Goal: Task Accomplishment & Management: Manage account settings

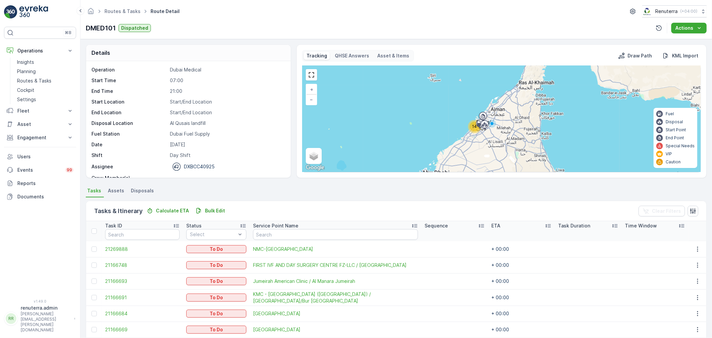
scroll to position [155, 0]
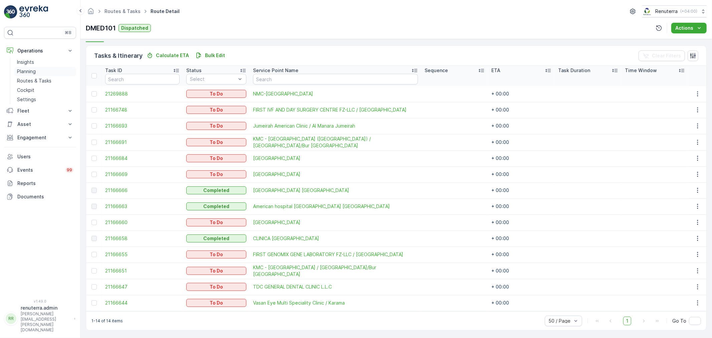
click at [24, 72] on p "Planning" at bounding box center [26, 71] width 19 height 7
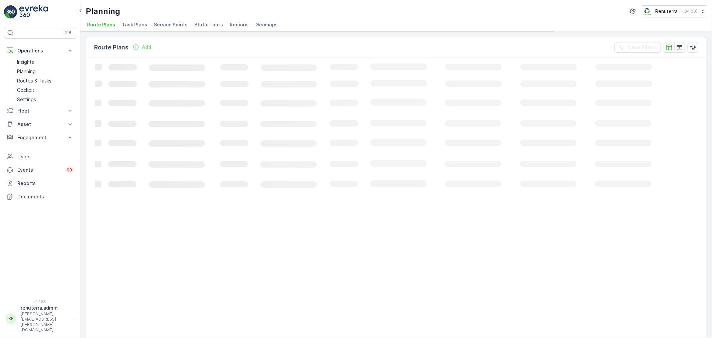
click at [162, 26] on span "Service Points" at bounding box center [171, 24] width 34 height 7
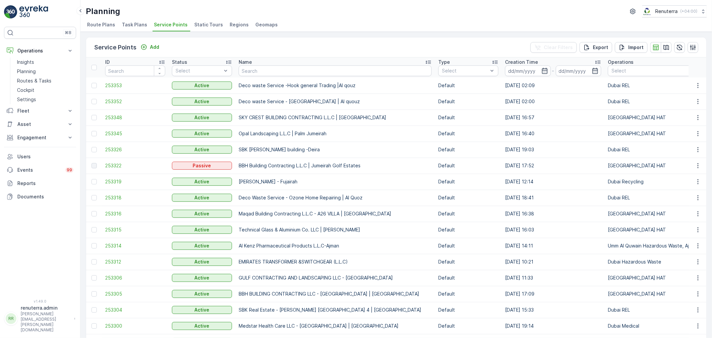
click at [253, 70] on input "text" at bounding box center [335, 70] width 193 height 11
type input "aria"
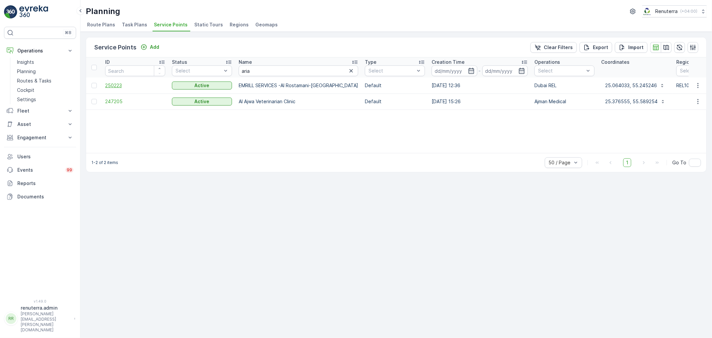
click at [129, 84] on span "250223" at bounding box center [135, 85] width 60 height 7
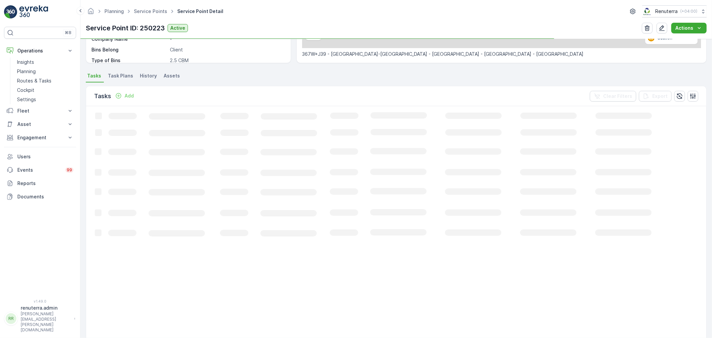
scroll to position [148, 0]
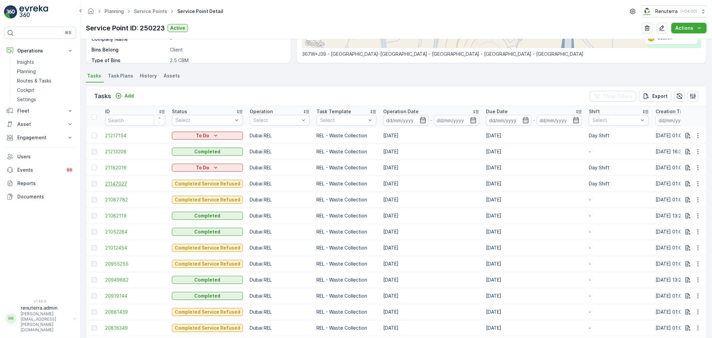
click at [126, 184] on span "21147027" at bounding box center [135, 183] width 60 height 7
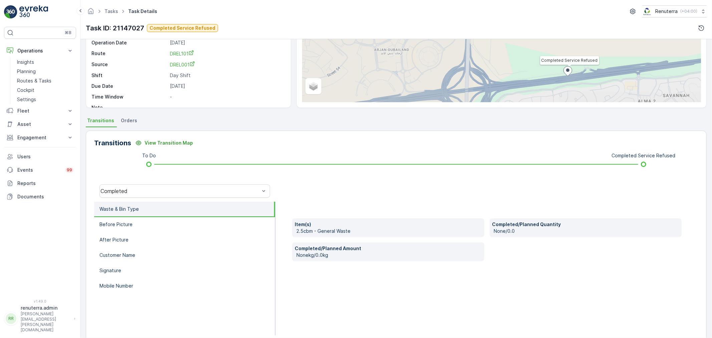
scroll to position [74, 0]
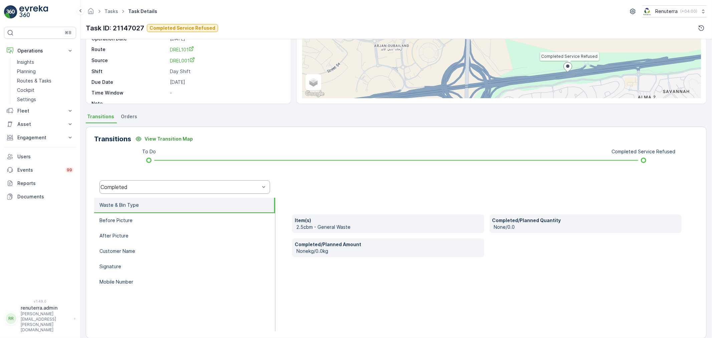
click at [172, 191] on div "Completed" at bounding box center [185, 186] width 171 height 13
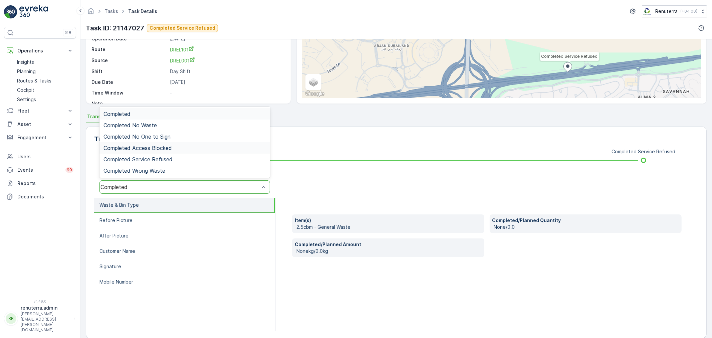
click at [165, 150] on span "Completed Access Blocked" at bounding box center [138, 148] width 68 height 6
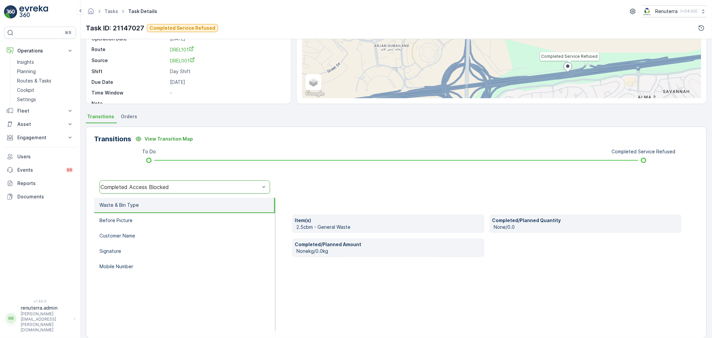
click at [155, 187] on div "Completed Access Blocked" at bounding box center [180, 187] width 159 height 6
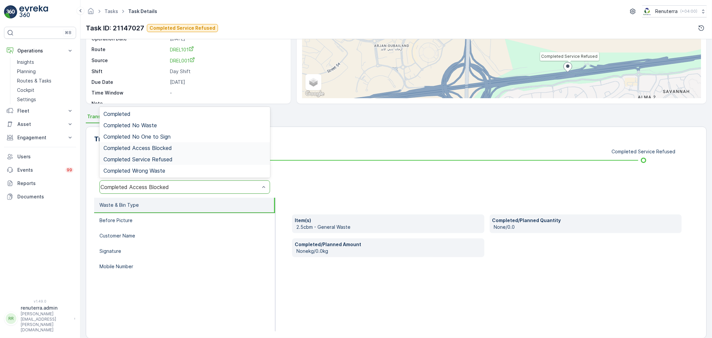
click at [164, 162] on span "Completed Service Refused" at bounding box center [138, 159] width 69 height 6
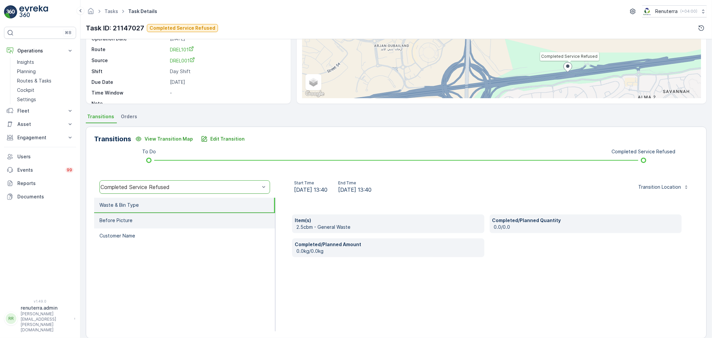
click at [168, 214] on li "Before Picture" at bounding box center [184, 220] width 181 height 15
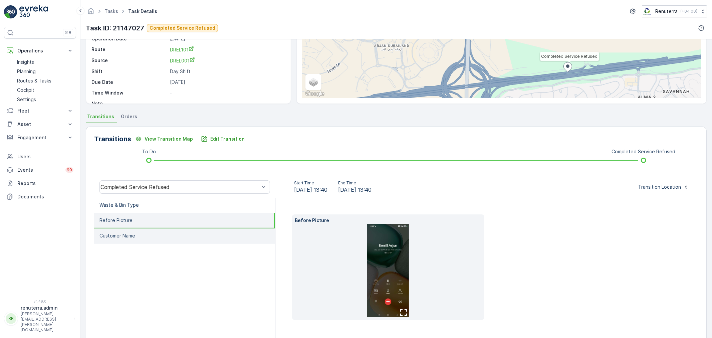
click at [196, 236] on li "Customer Name" at bounding box center [184, 235] width 181 height 15
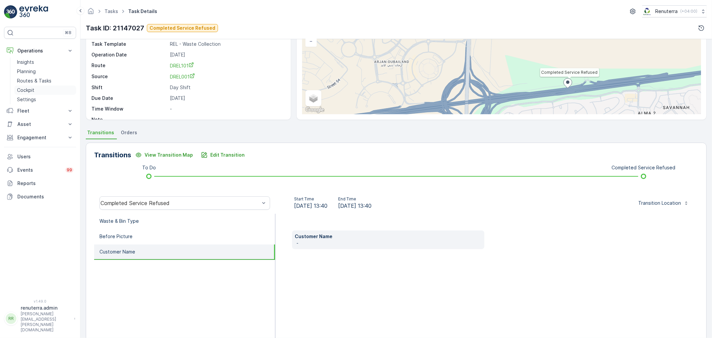
scroll to position [37, 0]
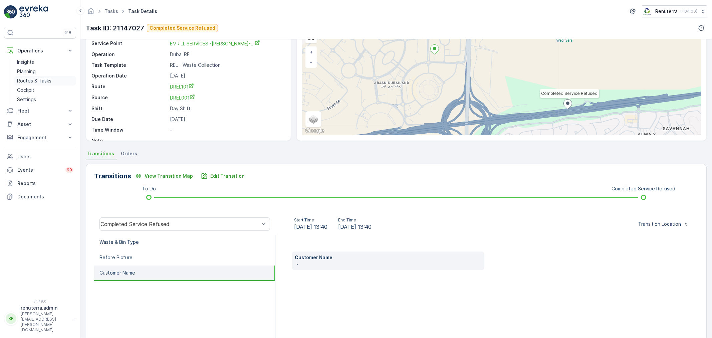
drag, startPoint x: 45, startPoint y: 75, endPoint x: 45, endPoint y: 79, distance: 4.4
click at [45, 75] on link "Planning" at bounding box center [45, 71] width 62 height 9
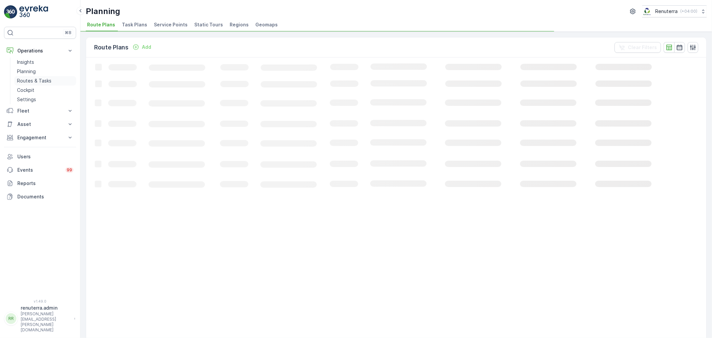
click at [45, 78] on p "Routes & Tasks" at bounding box center [34, 80] width 34 height 7
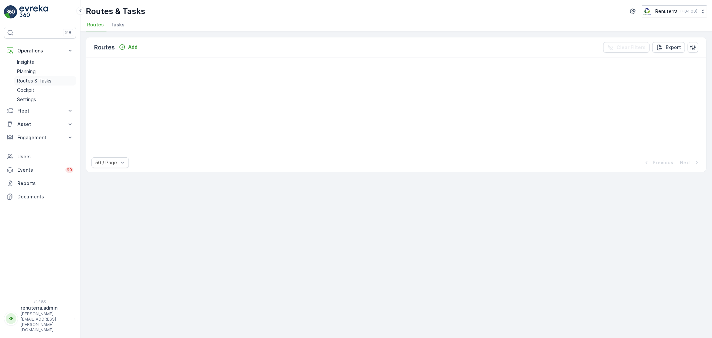
click at [41, 78] on p "Routes & Tasks" at bounding box center [34, 80] width 34 height 7
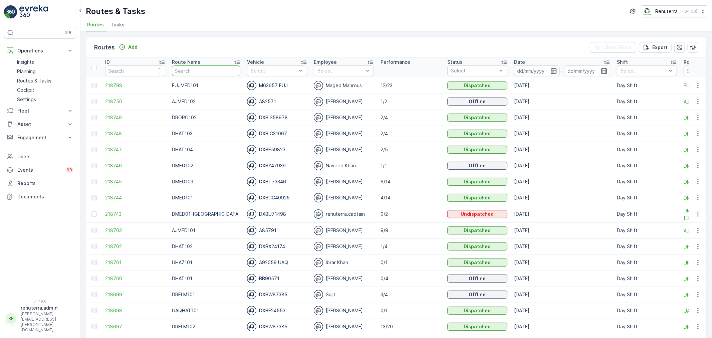
click at [192, 74] on input "text" at bounding box center [206, 70] width 68 height 11
type input "DHAT104"
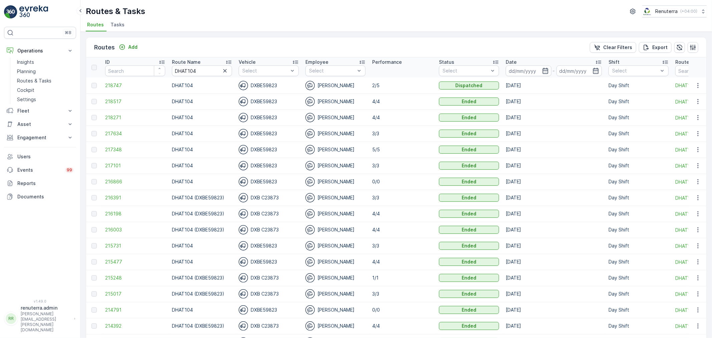
click at [108, 89] on td "218747" at bounding box center [135, 85] width 67 height 16
click at [110, 85] on span "218747" at bounding box center [135, 85] width 60 height 7
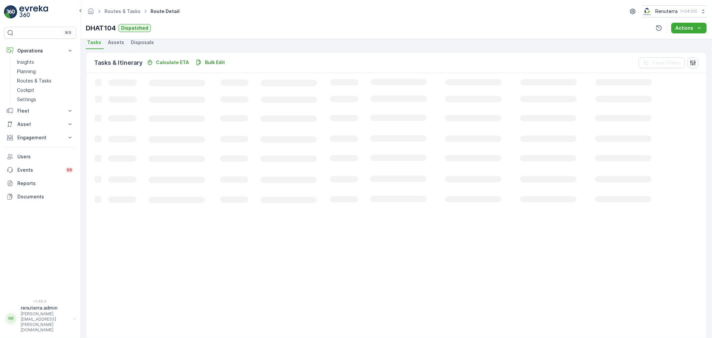
scroll to position [11, 0]
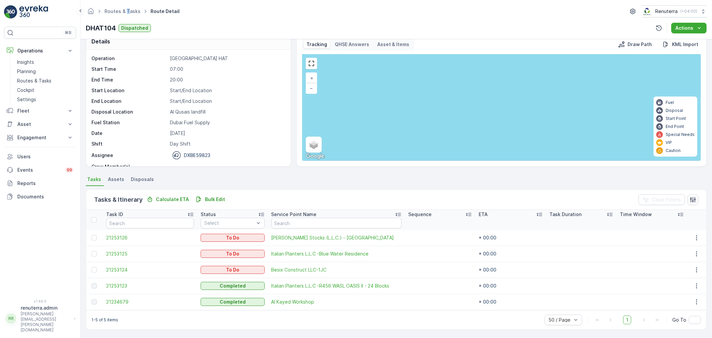
click at [126, 18] on div "Routes & Tasks Route Detail Renuterra ( +04:00 ) DHAT104 Dispatched Actions" at bounding box center [396, 19] width 632 height 39
click at [121, 11] on link "Routes & Tasks" at bounding box center [123, 11] width 36 height 6
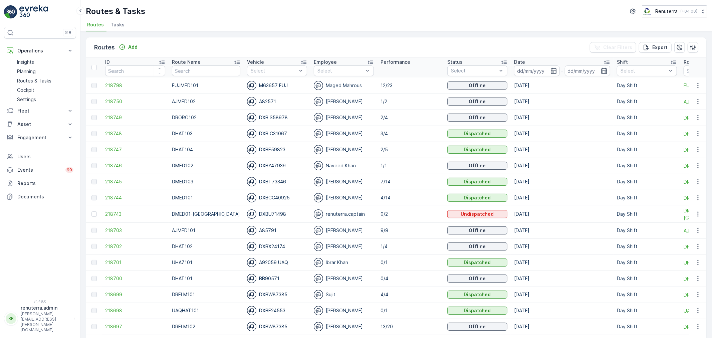
drag, startPoint x: 175, startPoint y: 68, endPoint x: 184, endPoint y: 71, distance: 9.5
click at [176, 68] on input "text" at bounding box center [206, 70] width 68 height 11
type input "DRELM"
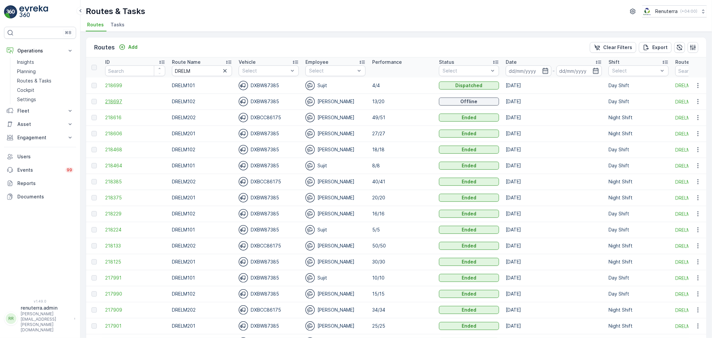
click at [129, 104] on span "218697" at bounding box center [135, 101] width 60 height 7
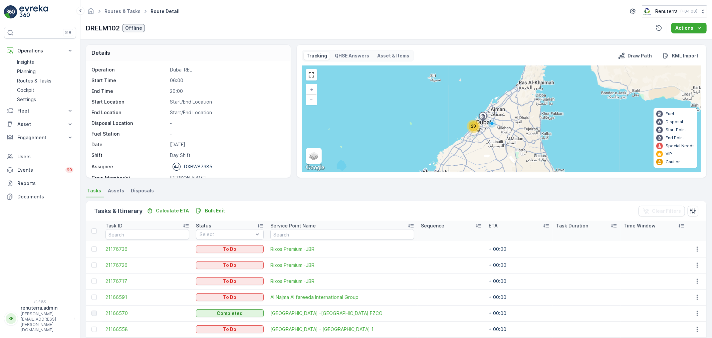
click at [468, 128] on div "20" at bounding box center [473, 126] width 13 height 13
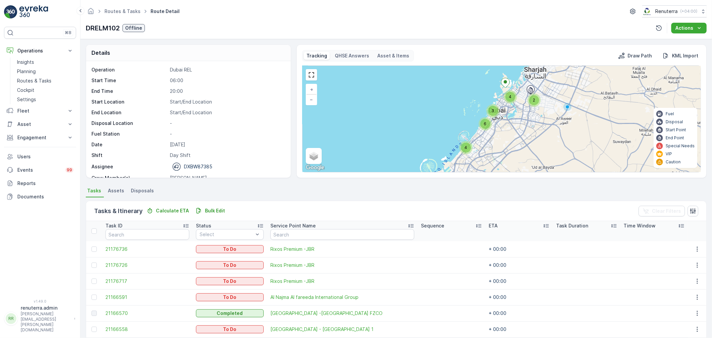
click at [486, 121] on span "6" at bounding box center [485, 123] width 3 height 5
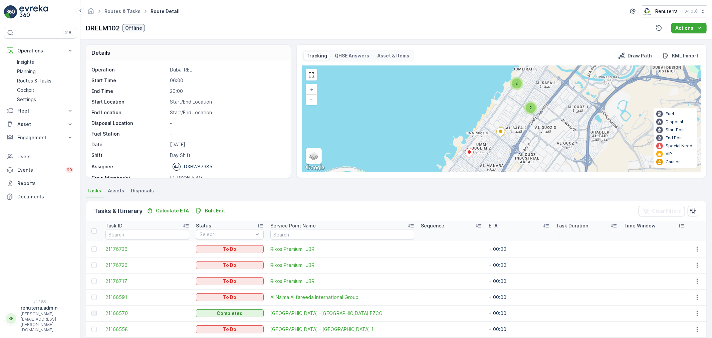
click at [518, 87] on div "2" at bounding box center [517, 83] width 10 height 10
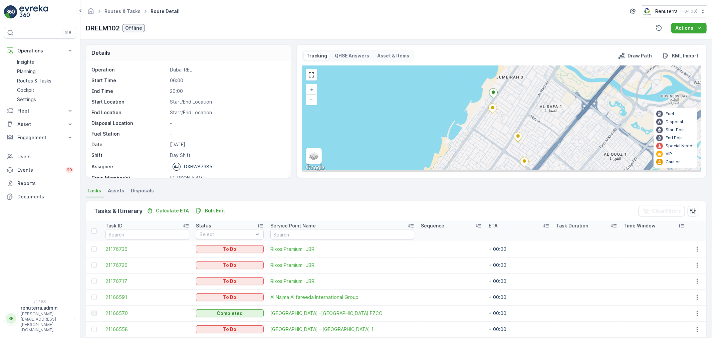
drag, startPoint x: 529, startPoint y: 132, endPoint x: 492, endPoint y: 74, distance: 68.6
click at [493, 75] on div "2 3 + − Satellite Roadmap Terrain Hybrid Leaflet Keyboard shortcuts Map Data Ma…" at bounding box center [502, 119] width 398 height 106
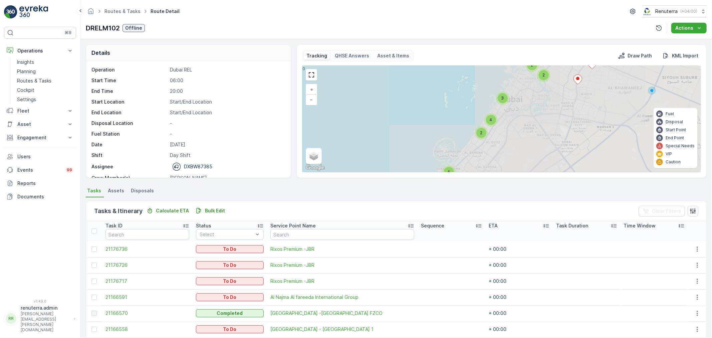
drag, startPoint x: 517, startPoint y: 159, endPoint x: 510, endPoint y: 102, distance: 58.2
click at [510, 103] on div "3 3 2 2 4 4 2 + − Satellite Roadmap Terrain Hybrid Leaflet Keyboard shortcuts M…" at bounding box center [502, 119] width 398 height 106
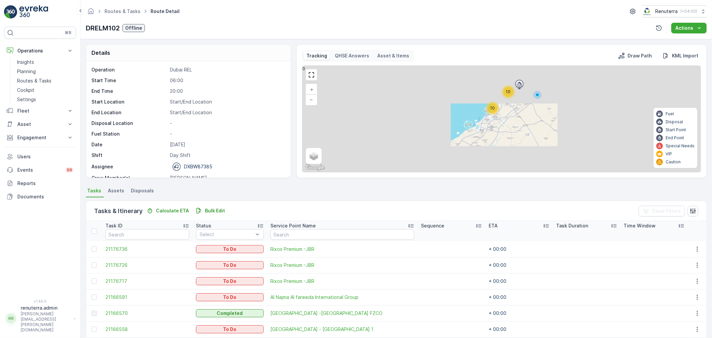
drag, startPoint x: 525, startPoint y: 115, endPoint x: 500, endPoint y: 135, distance: 32.0
click at [500, 135] on div "3 2 2 4 4 2 10 10 + − Satellite Roadmap Terrain Hybrid Leaflet Keyboard shortcu…" at bounding box center [502, 119] width 398 height 106
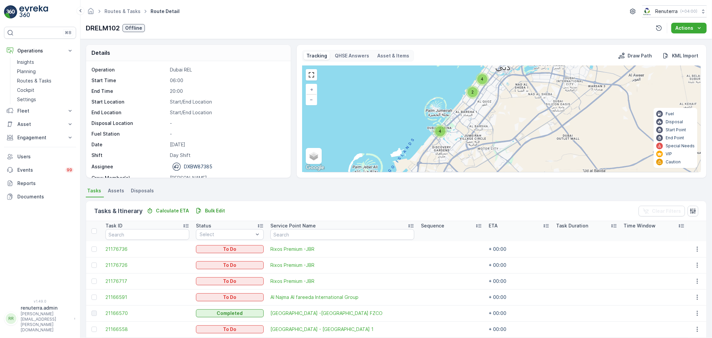
drag, startPoint x: 534, startPoint y: 100, endPoint x: 490, endPoint y: 149, distance: 66.0
click at [491, 149] on div "10 10 3 2 2 4 4 2 + − Satellite Roadmap Terrain Hybrid Leaflet Keyboard shortcu…" at bounding box center [502, 119] width 398 height 106
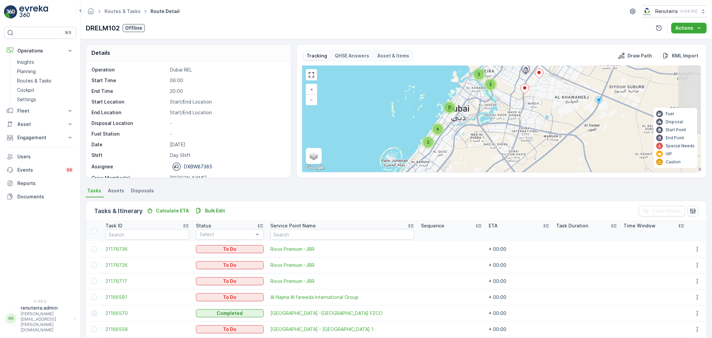
drag, startPoint x: 494, startPoint y: 120, endPoint x: 472, endPoint y: 145, distance: 33.3
click at [472, 145] on div "3 2 2 4 4 2 + − Satellite Roadmap Terrain Hybrid Leaflet Keyboard shortcuts Map…" at bounding box center [502, 119] width 398 height 106
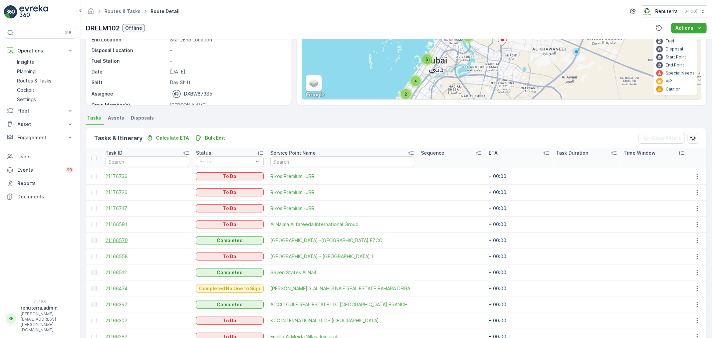
scroll to position [74, 0]
click at [93, 224] on div at bounding box center [94, 222] width 5 height 5
click at [92, 220] on input "checkbox" at bounding box center [92, 220] width 0 height 0
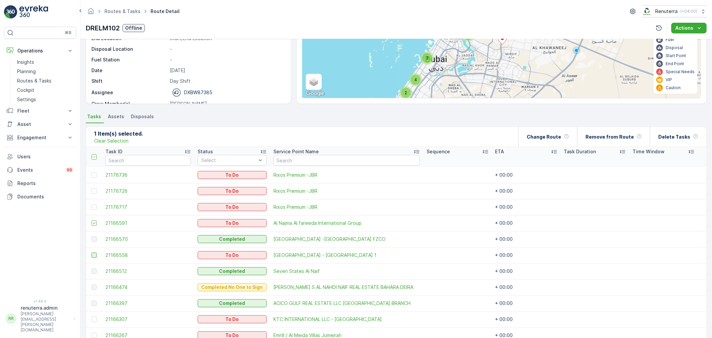
click at [96, 257] on div at bounding box center [94, 254] width 5 height 5
click at [92, 252] on input "checkbox" at bounding box center [92, 252] width 0 height 0
click at [563, 140] on div "Change Route" at bounding box center [548, 137] width 42 height 20
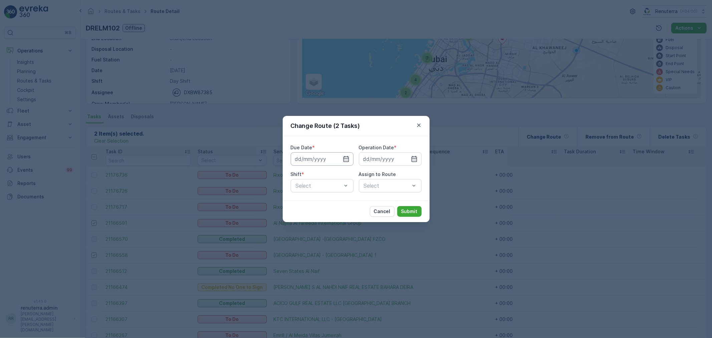
click at [341, 159] on input at bounding box center [322, 158] width 63 height 13
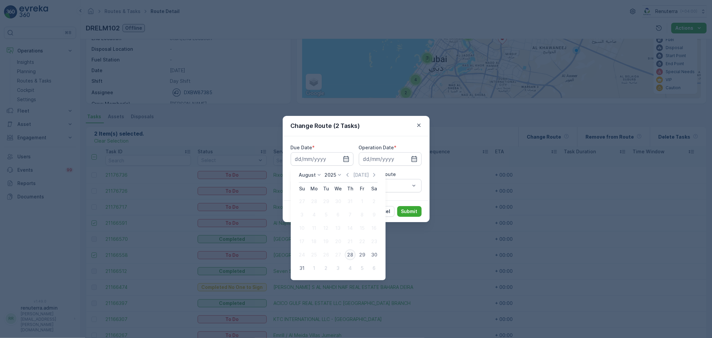
click at [350, 251] on div "28" at bounding box center [350, 254] width 11 height 11
type input "[DATE]"
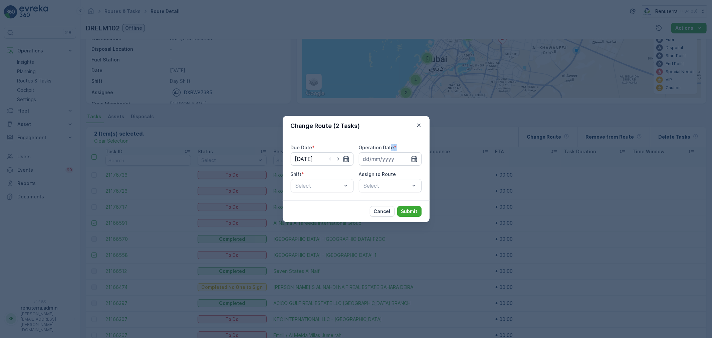
click at [390, 151] on div "Operation Date *" at bounding box center [390, 154] width 63 height 21
click at [400, 162] on input at bounding box center [390, 158] width 63 height 13
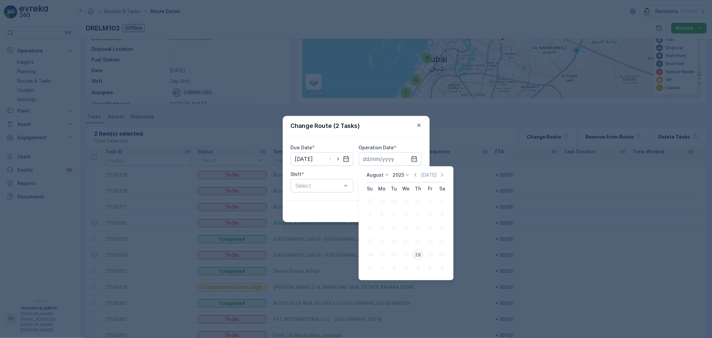
click at [423, 251] on button "28" at bounding box center [418, 255] width 12 height 12
type input "[DATE]"
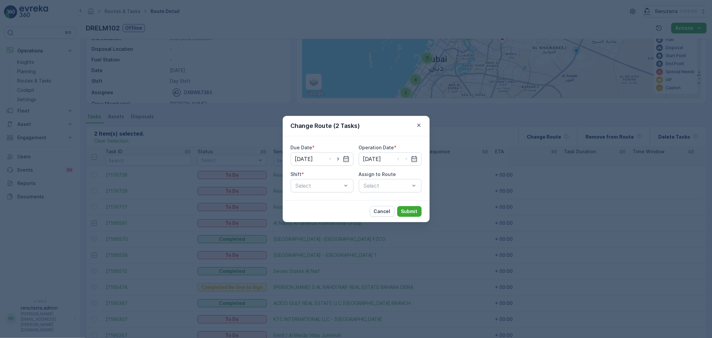
click at [334, 157] on div at bounding box center [338, 159] width 23 height 7
click at [327, 187] on div at bounding box center [318, 186] width 47 height 6
click at [322, 197] on div "Day Shift" at bounding box center [322, 201] width 63 height 11
click at [394, 183] on div "Select" at bounding box center [390, 185] width 63 height 13
click at [390, 187] on div "Select" at bounding box center [390, 185] width 63 height 13
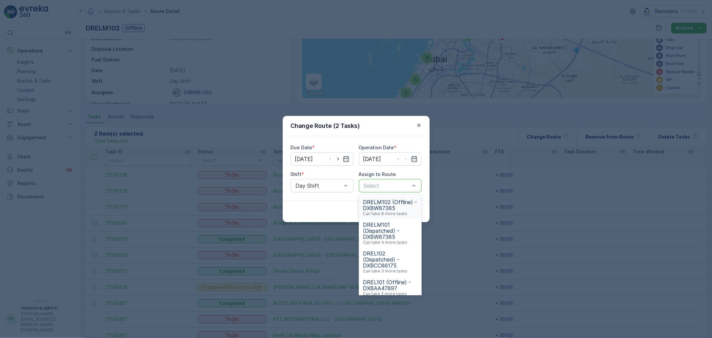
click at [390, 187] on div at bounding box center [386, 186] width 47 height 6
type input "101"
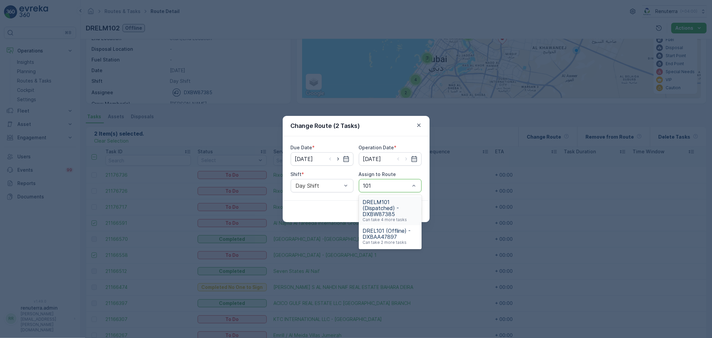
click at [389, 203] on span "DRELM101 (Dispatched) - DXBW87385" at bounding box center [390, 208] width 55 height 18
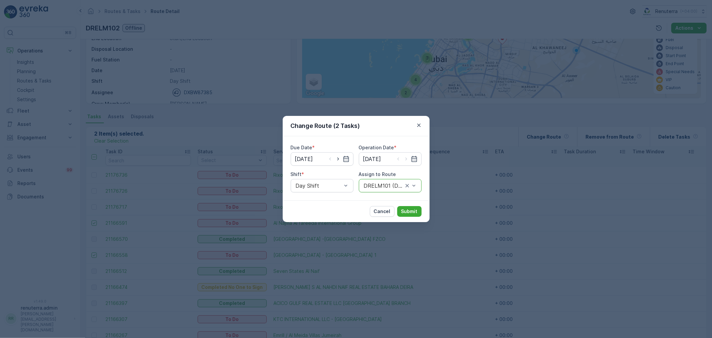
click at [400, 205] on div "Cancel Submit" at bounding box center [356, 211] width 147 height 22
click at [406, 210] on p "Submit" at bounding box center [409, 211] width 16 height 7
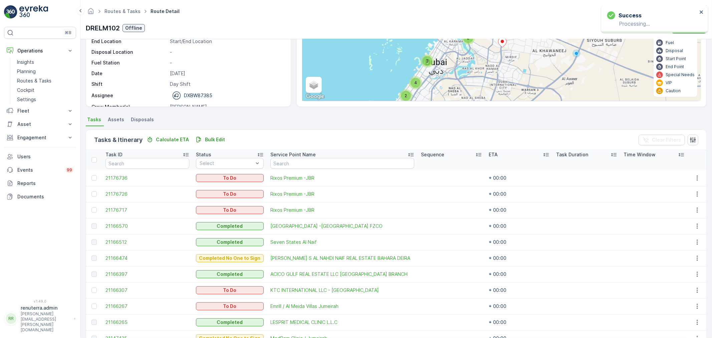
scroll to position [34, 0]
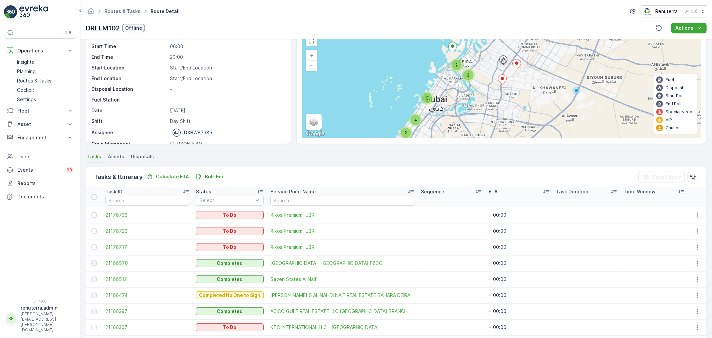
click at [111, 8] on span "Routes & Tasks" at bounding box center [122, 11] width 39 height 7
click at [116, 8] on span "Routes & Tasks" at bounding box center [122, 11] width 39 height 7
click at [130, 9] on link "Routes & Tasks" at bounding box center [123, 11] width 36 height 6
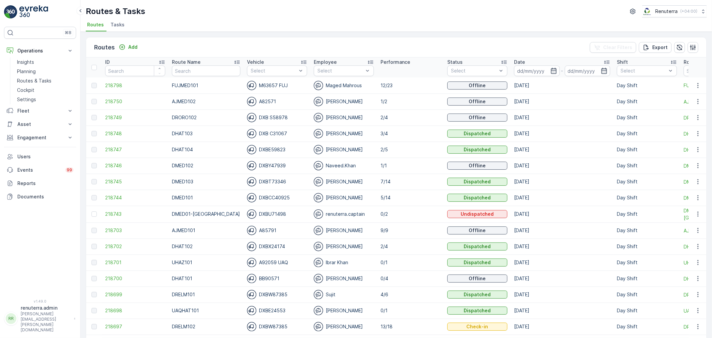
click at [533, 77] on td "[DATE]" at bounding box center [562, 85] width 103 height 16
click at [532, 73] on input at bounding box center [537, 70] width 46 height 11
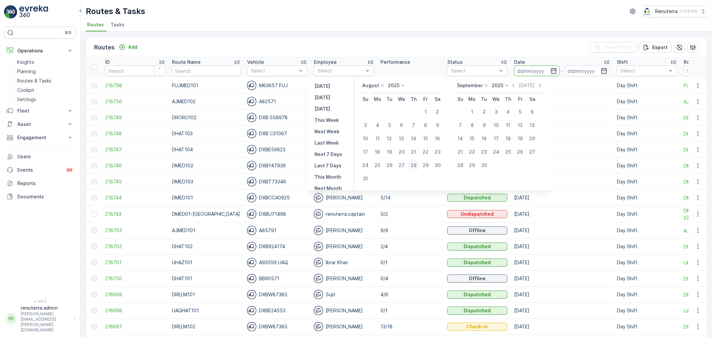
click at [419, 166] on div "28" at bounding box center [413, 165] width 11 height 11
type input "[DATE]"
click at [419, 166] on div "28" at bounding box center [413, 165] width 11 height 11
type input "[DATE]"
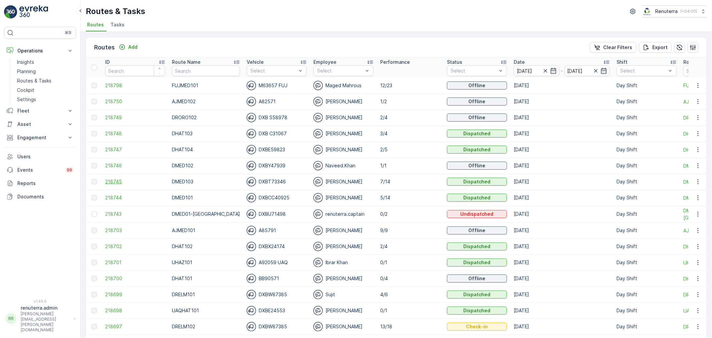
click at [106, 179] on span "218745" at bounding box center [135, 181] width 60 height 7
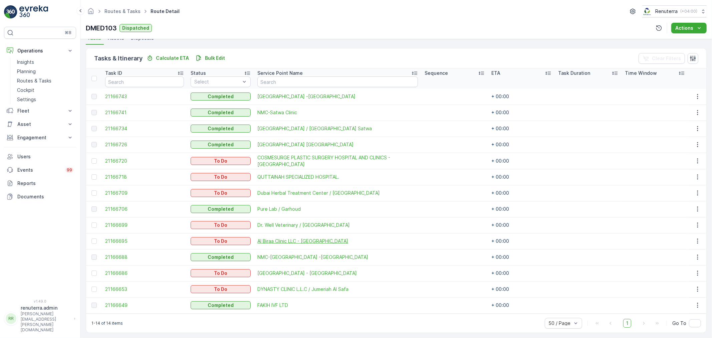
scroll to position [155, 0]
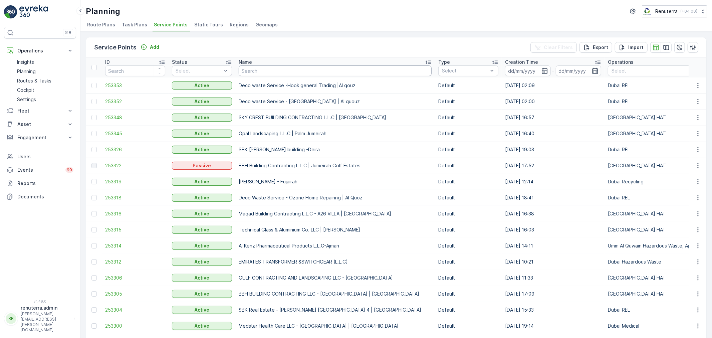
click at [251, 68] on input "text" at bounding box center [335, 70] width 193 height 11
type input "KGTC"
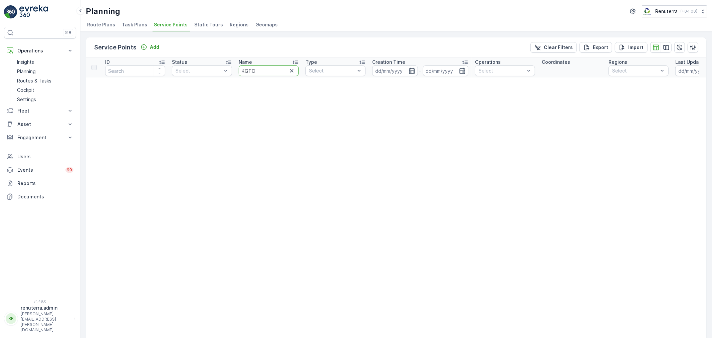
drag, startPoint x: 264, startPoint y: 69, endPoint x: 236, endPoint y: 71, distance: 28.5
click at [236, 71] on th "Name KGTC" at bounding box center [268, 67] width 67 height 20
type input "KTC"
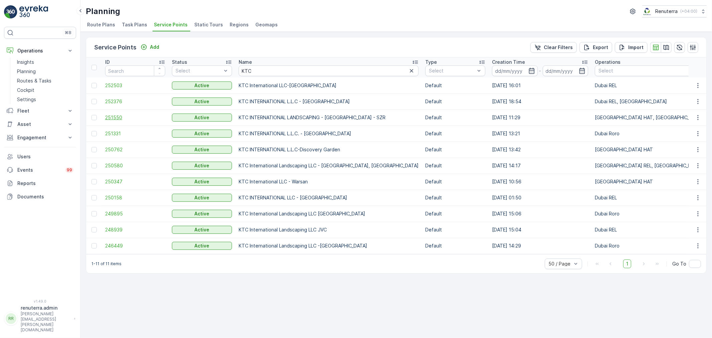
click at [128, 116] on span "251550" at bounding box center [135, 117] width 60 height 7
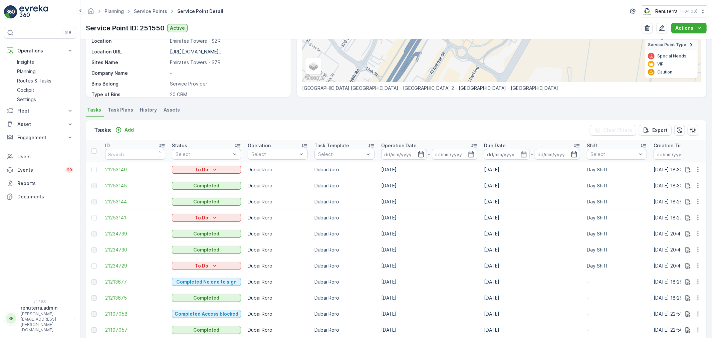
scroll to position [148, 0]
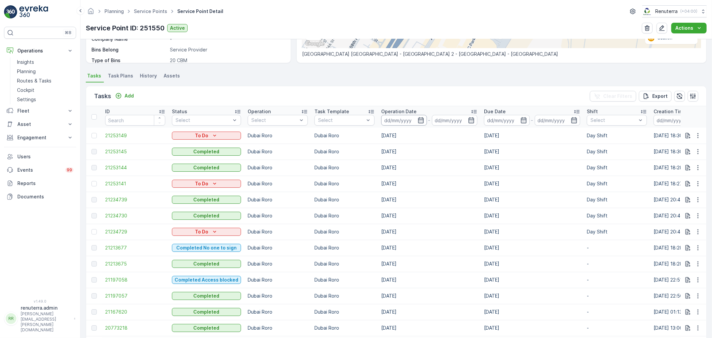
click at [407, 122] on input at bounding box center [404, 120] width 46 height 11
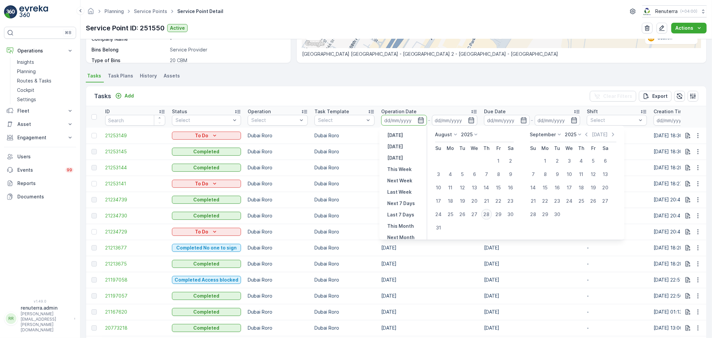
click at [485, 216] on div "28" at bounding box center [487, 214] width 11 height 11
click at [477, 214] on div "27" at bounding box center [475, 214] width 11 height 11
type input "[DATE]"
click at [477, 214] on div "27" at bounding box center [475, 214] width 11 height 11
type input "[DATE]"
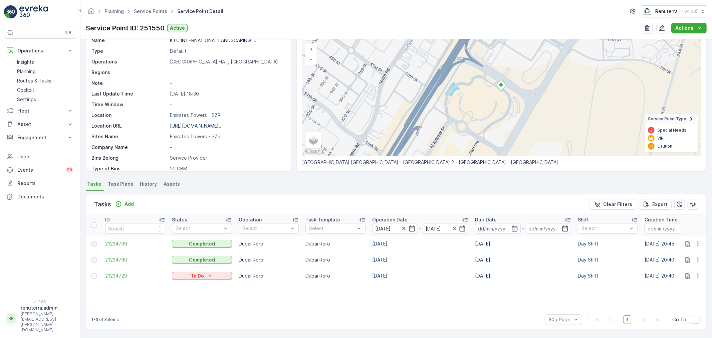
scroll to position [40, 0]
click at [104, 258] on td "21234730" at bounding box center [135, 260] width 67 height 16
click at [113, 258] on span "21234730" at bounding box center [135, 259] width 60 height 7
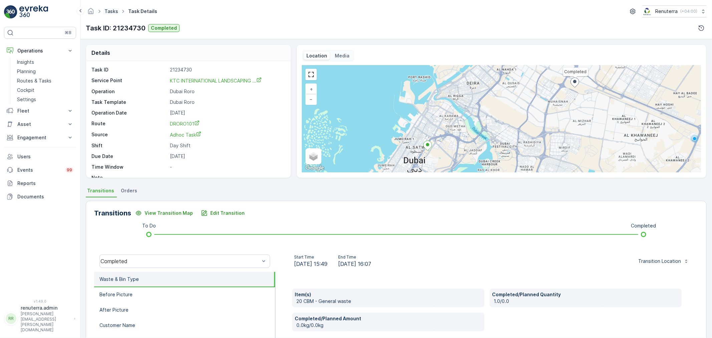
click at [109, 9] on link "Tasks" at bounding box center [112, 11] width 14 height 6
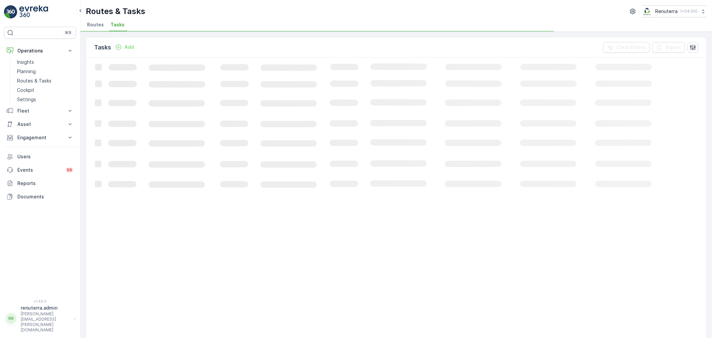
click at [89, 32] on div "Tasks Add Clear Filters Export Loading... 50 / Page Previous Next" at bounding box center [396, 185] width 632 height 306
click at [90, 27] on span "Routes" at bounding box center [95, 24] width 17 height 7
click at [32, 64] on p "Insights" at bounding box center [25, 62] width 17 height 7
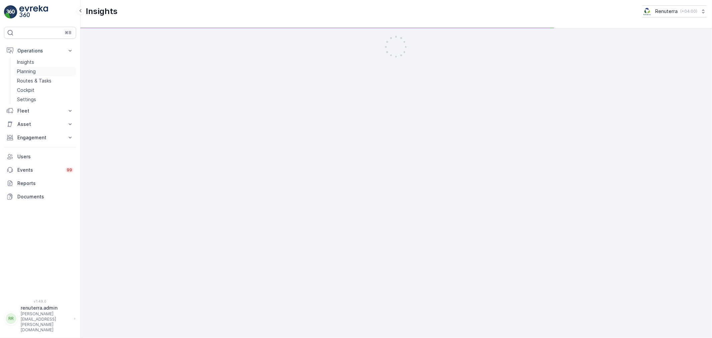
click at [35, 68] on p "Planning" at bounding box center [26, 71] width 19 height 7
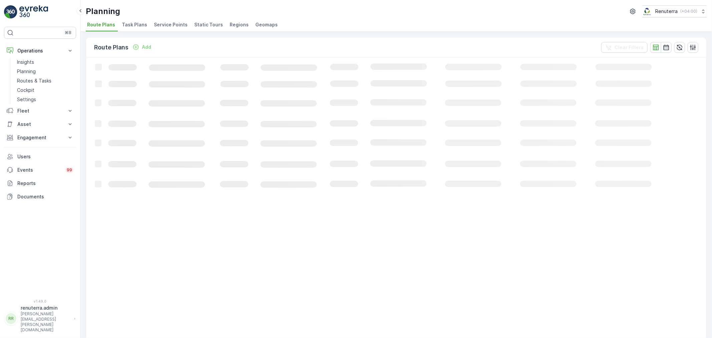
click at [158, 21] on span "Service Points" at bounding box center [171, 24] width 34 height 7
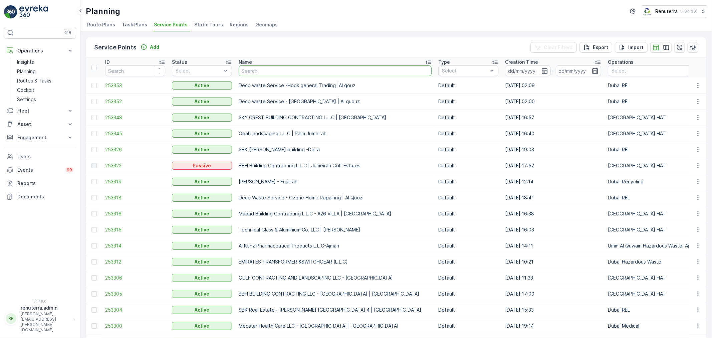
click at [276, 73] on input "text" at bounding box center [335, 70] width 193 height 11
type input "triton"
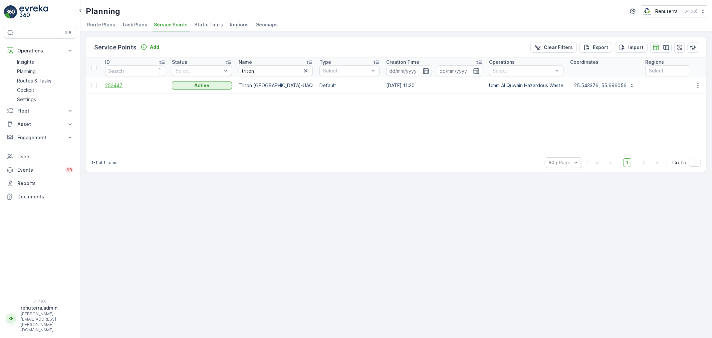
click at [105, 86] on span "252447" at bounding box center [135, 85] width 60 height 7
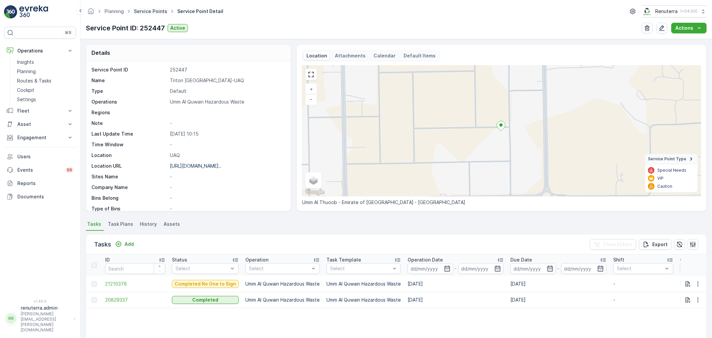
click at [148, 11] on link "Service Points" at bounding box center [150, 11] width 33 height 6
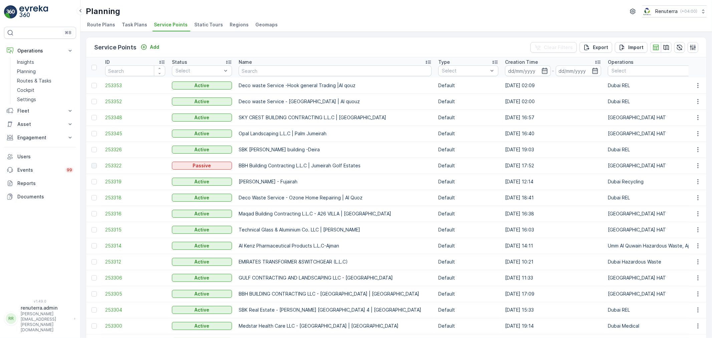
click at [258, 74] on input "text" at bounding box center [335, 70] width 193 height 11
type input "silk"
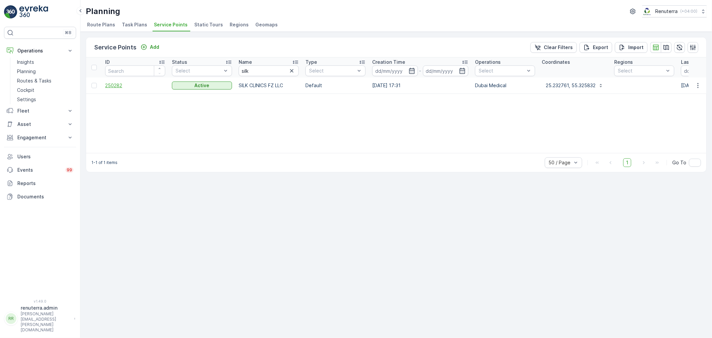
click at [134, 88] on span "250282" at bounding box center [135, 85] width 60 height 7
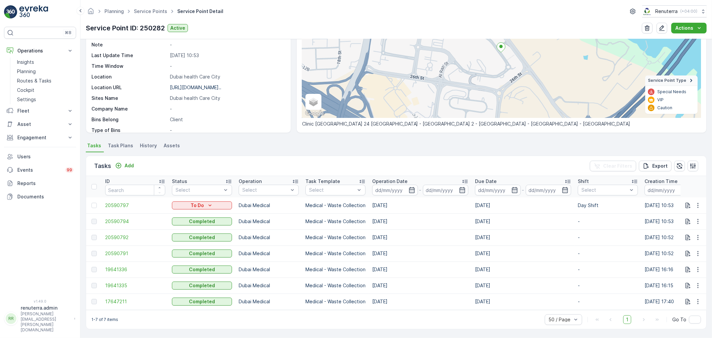
scroll to position [81, 0]
click at [129, 166] on div "Add" at bounding box center [125, 166] width 24 height 8
click at [130, 165] on p "Add" at bounding box center [129, 165] width 9 height 7
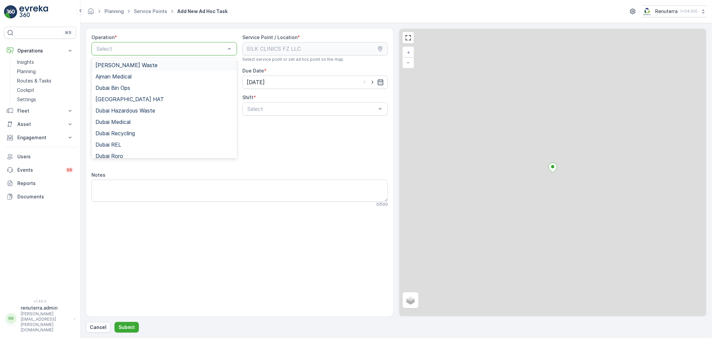
click at [125, 54] on div "Select" at bounding box center [165, 48] width 146 height 13
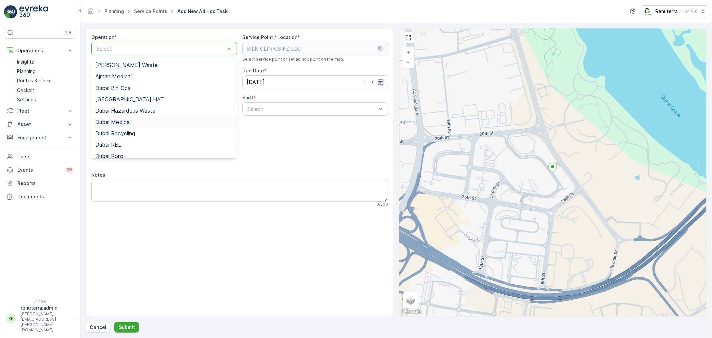
click at [123, 123] on span "Dubai Medical" at bounding box center [113, 122] width 35 height 6
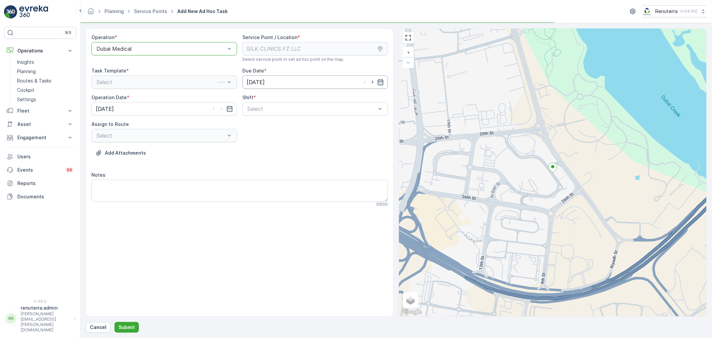
click at [300, 82] on input "[DATE]" at bounding box center [315, 81] width 146 height 13
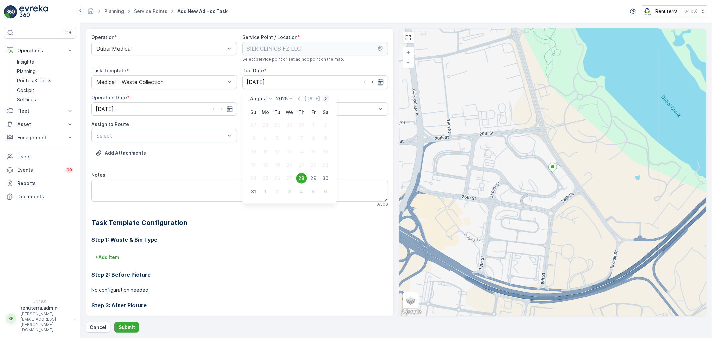
click at [324, 101] on icon "button" at bounding box center [326, 98] width 7 height 7
click at [256, 146] on button "14" at bounding box center [254, 152] width 12 height 12
click at [287, 84] on input "[DATE]" at bounding box center [315, 81] width 146 height 13
click at [265, 150] on div "15" at bounding box center [264, 151] width 11 height 11
type input "[DATE]"
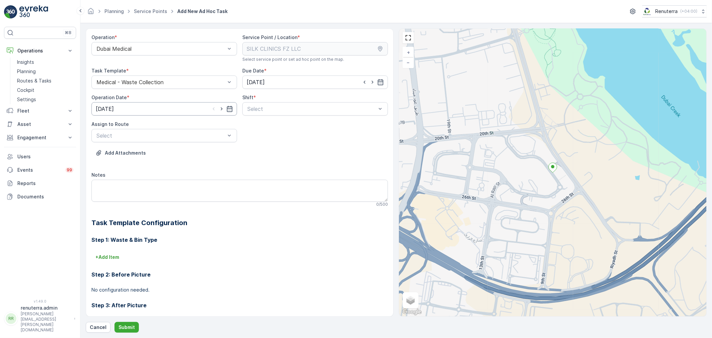
click at [180, 107] on input "[DATE]" at bounding box center [165, 108] width 146 height 13
click at [174, 126] on icon "button" at bounding box center [175, 125] width 7 height 7
click at [115, 179] on div "15" at bounding box center [115, 178] width 11 height 11
type input "[DATE]"
drag, startPoint x: 241, startPoint y: 112, endPoint x: 246, endPoint y: 116, distance: 6.4
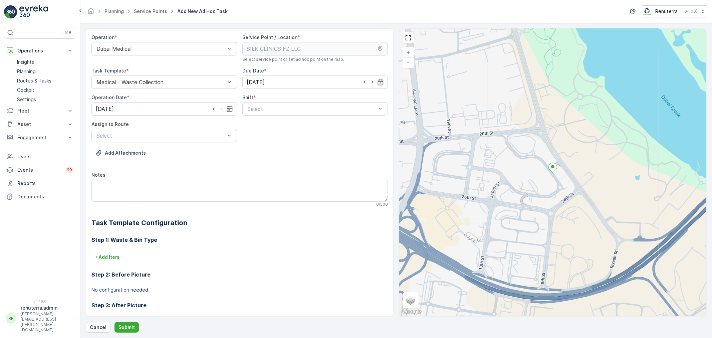
click at [242, 112] on div "Select" at bounding box center [315, 108] width 146 height 13
click at [248, 122] on div "Day Shift" at bounding box center [315, 125] width 146 height 11
click at [205, 137] on div at bounding box center [161, 136] width 130 height 6
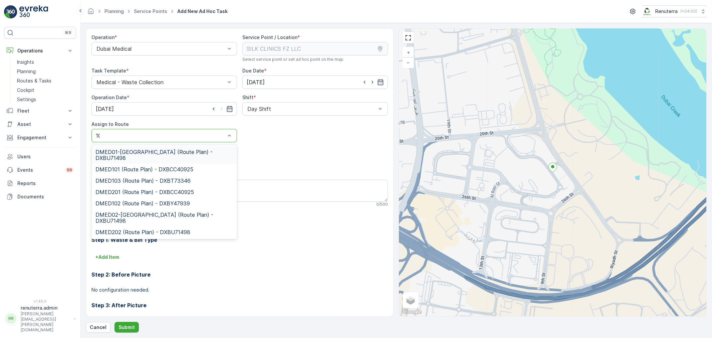
type input "101"
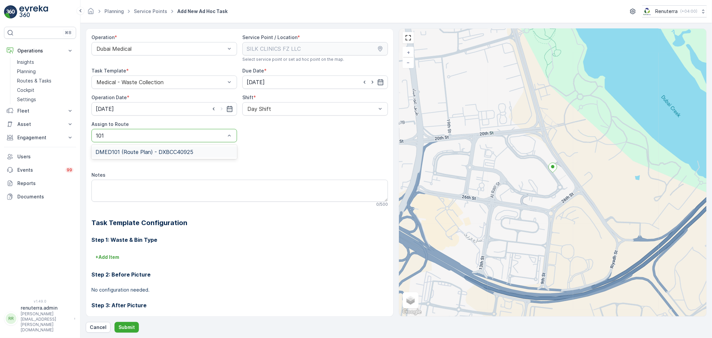
drag, startPoint x: 192, startPoint y: 152, endPoint x: 164, endPoint y: 252, distance: 104.5
click at [191, 152] on span "DMED101 (Route Plan) - DXBCC40925" at bounding box center [145, 152] width 98 height 6
click at [117, 329] on button "Submit" at bounding box center [127, 327] width 24 height 11
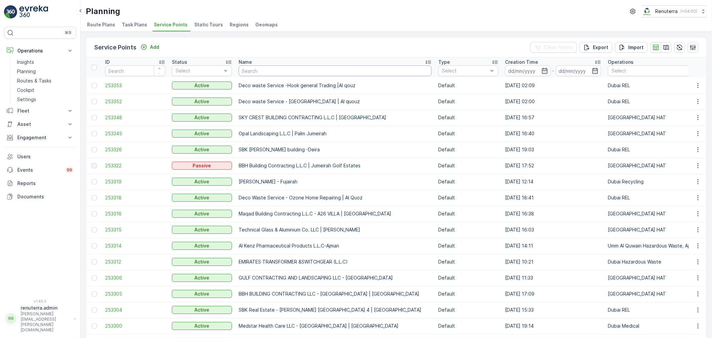
click at [244, 68] on input "text" at bounding box center [335, 70] width 193 height 11
type input "cali"
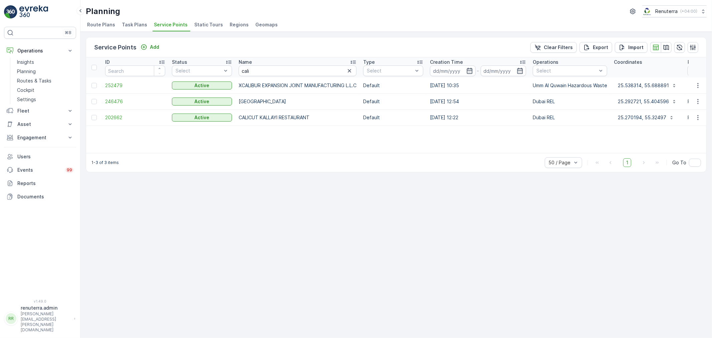
click at [134, 110] on td "202662" at bounding box center [135, 118] width 67 height 16
click at [131, 104] on span "246476" at bounding box center [135, 101] width 60 height 7
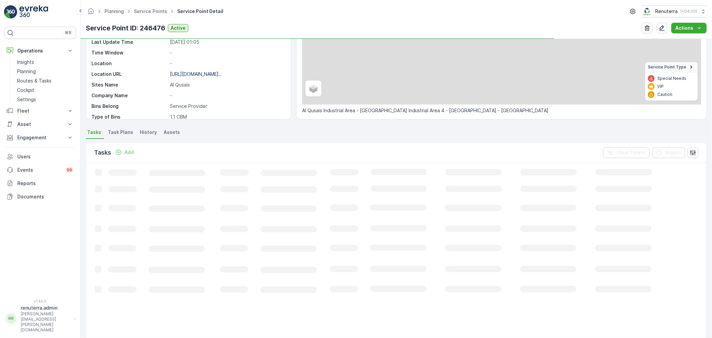
scroll to position [111, 0]
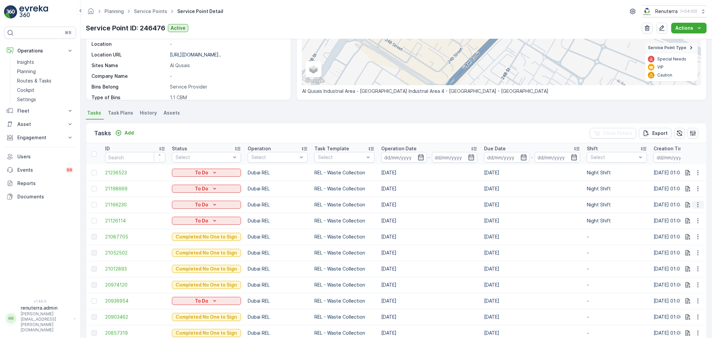
click at [696, 204] on icon "button" at bounding box center [698, 204] width 7 height 7
click at [693, 233] on span "Change Route" at bounding box center [681, 233] width 32 height 7
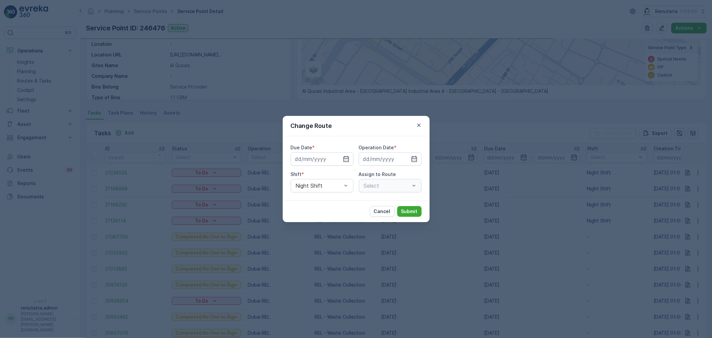
type input "[DATE]"
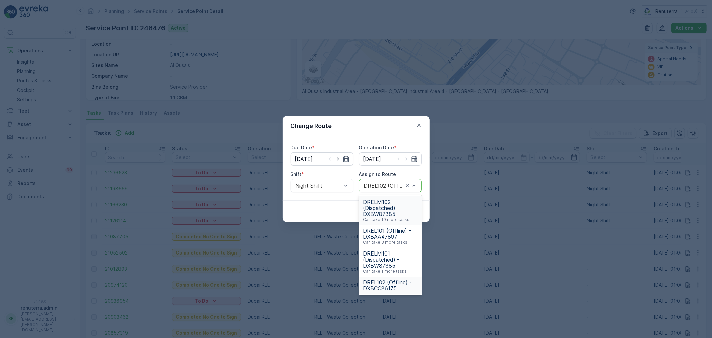
click at [378, 188] on div at bounding box center [383, 186] width 41 height 6
type input "101"
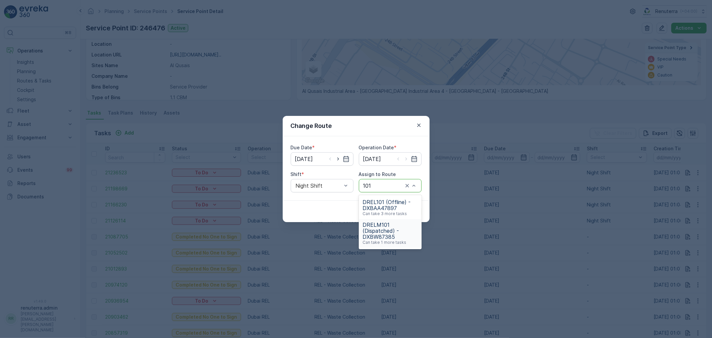
click at [380, 228] on span "DRELM101 (Dispatched) - DXBW87385" at bounding box center [390, 231] width 55 height 18
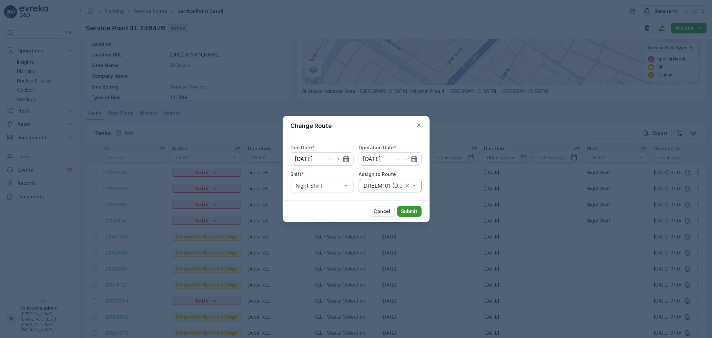
click at [405, 210] on p "Submit" at bounding box center [409, 211] width 16 height 7
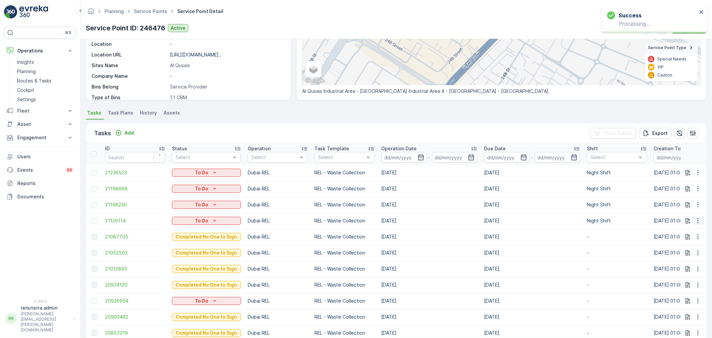
click at [693, 221] on button "button" at bounding box center [698, 221] width 12 height 8
click at [673, 271] on span "Delete" at bounding box center [672, 270] width 15 height 7
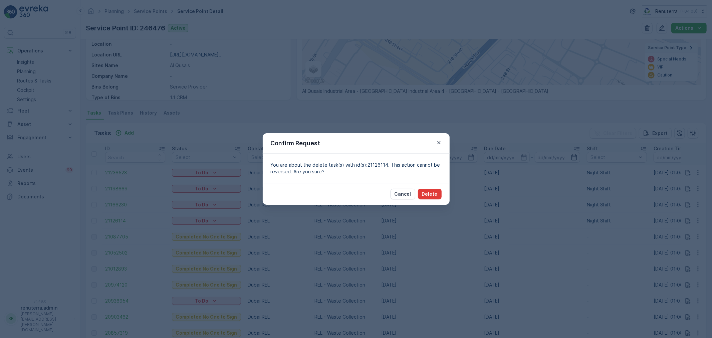
click at [435, 189] on button "Delete" at bounding box center [430, 194] width 24 height 11
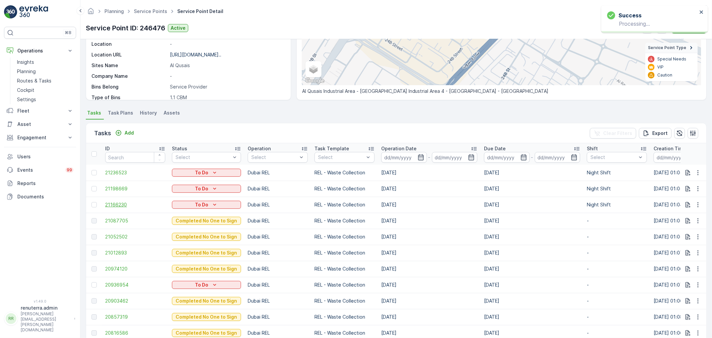
click at [120, 204] on span "21166230" at bounding box center [135, 204] width 60 height 7
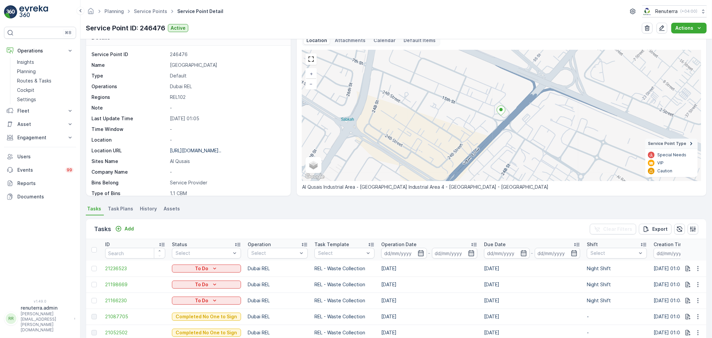
scroll to position [74, 0]
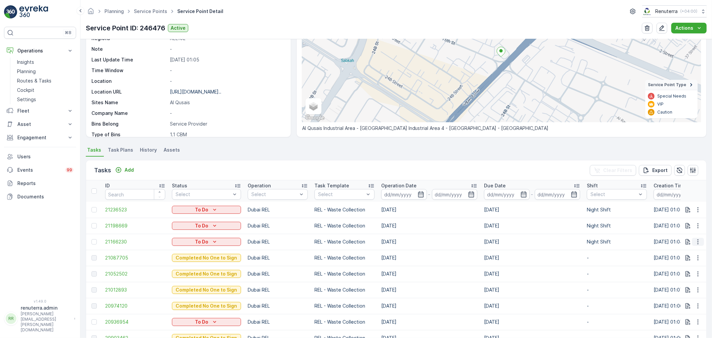
click at [695, 243] on button "button" at bounding box center [698, 242] width 12 height 8
click at [686, 270] on span "Change Route" at bounding box center [681, 270] width 32 height 7
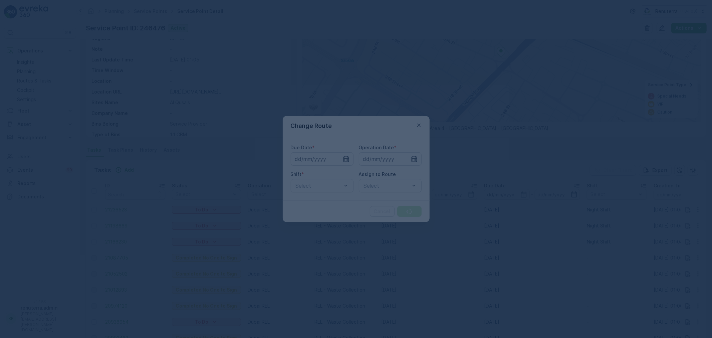
type input "[DATE]"
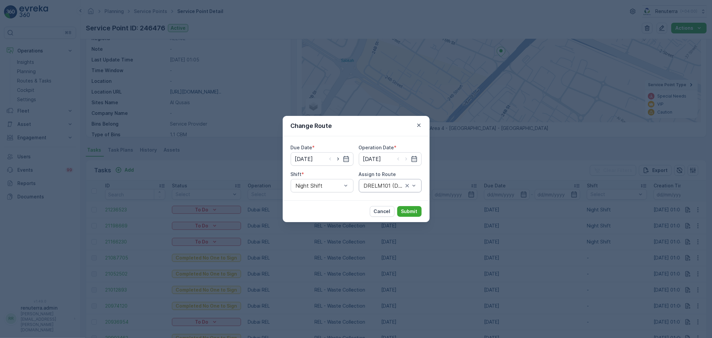
click at [378, 188] on div at bounding box center [383, 186] width 41 height 6
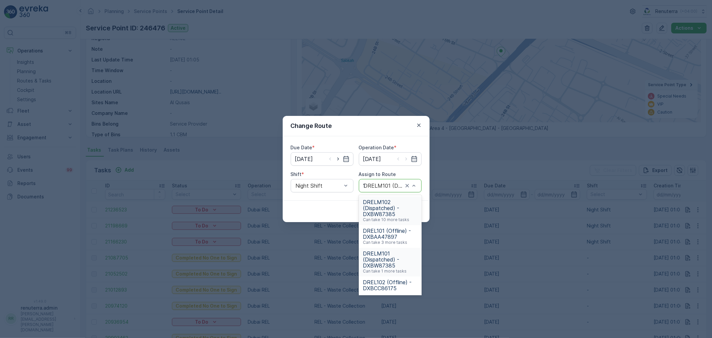
type input "101"
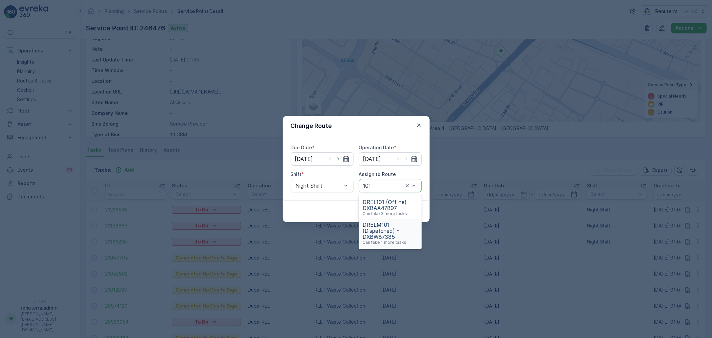
drag, startPoint x: 376, startPoint y: 245, endPoint x: 332, endPoint y: 199, distance: 63.8
click at [376, 245] on div "DRELM101 (Dispatched) - DXBW87385 Can take 1 more tasks" at bounding box center [390, 233] width 63 height 29
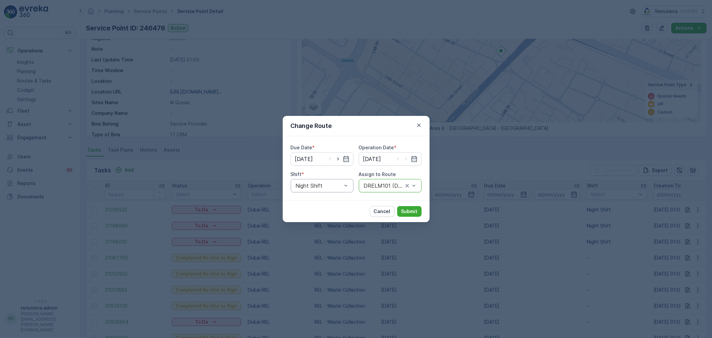
click at [320, 188] on div at bounding box center [318, 186] width 47 height 6
click at [315, 202] on span "Day Shift" at bounding box center [307, 202] width 24 height 6
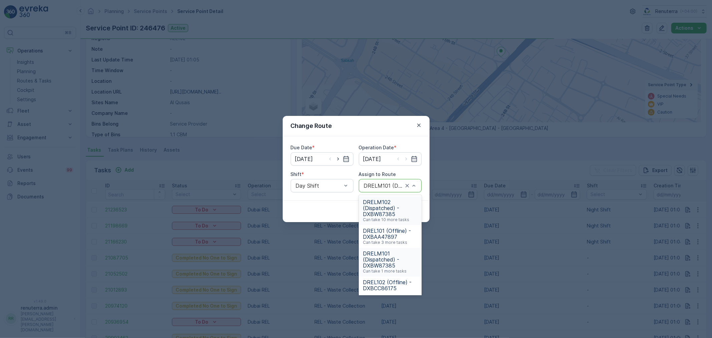
click at [359, 190] on div "DRELM101 (Dispatched) - DXBW87385" at bounding box center [390, 185] width 63 height 13
type input "101"
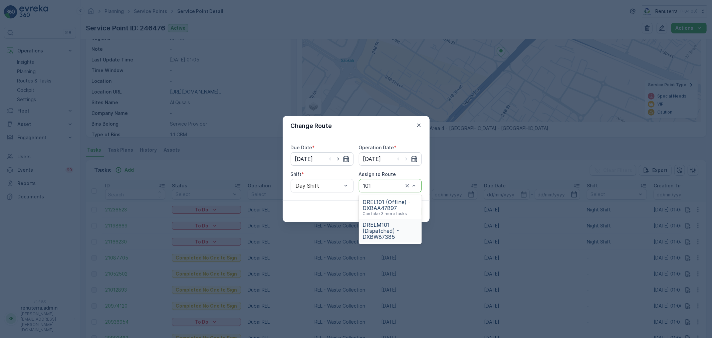
click at [377, 231] on span "DRELM101 (Dispatched) - DXBW87385" at bounding box center [390, 231] width 55 height 18
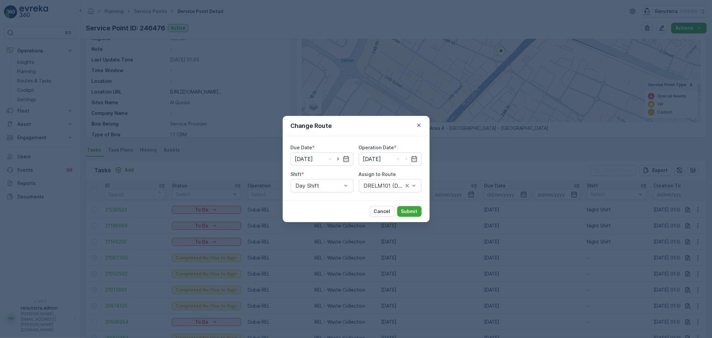
click at [410, 205] on div "Cancel Submit" at bounding box center [356, 211] width 147 height 22
click at [411, 213] on p "Submit" at bounding box center [409, 211] width 16 height 7
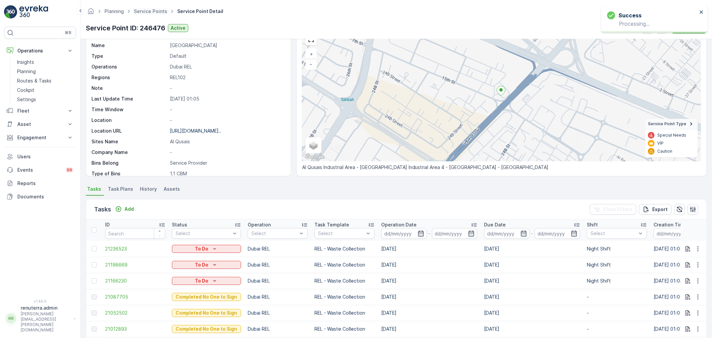
scroll to position [0, 0]
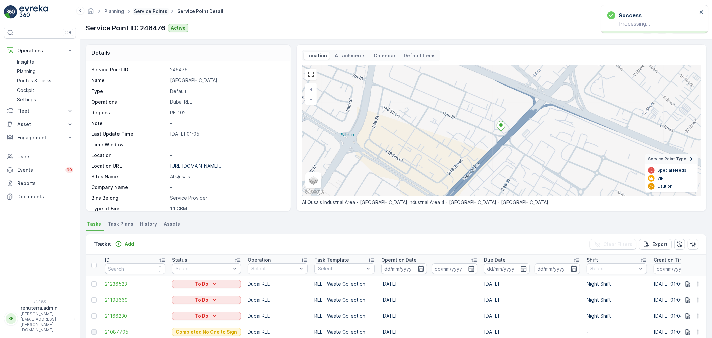
click at [144, 11] on link "Service Points" at bounding box center [150, 11] width 33 height 6
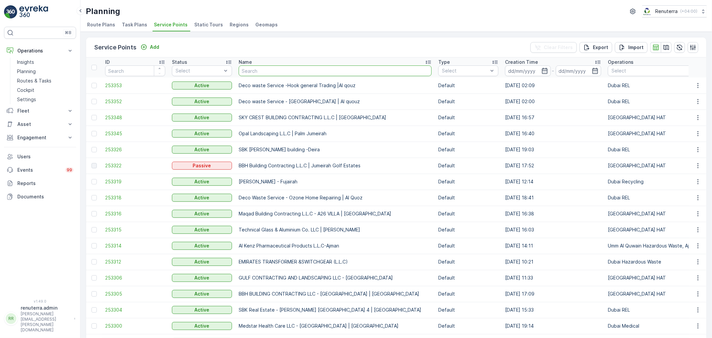
click at [268, 67] on input "text" at bounding box center [335, 70] width 193 height 11
type input "gb"
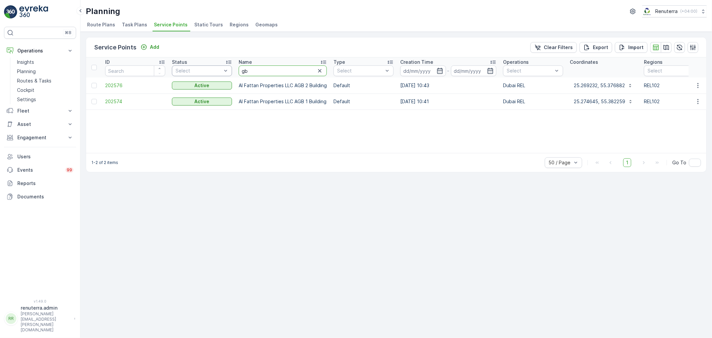
drag, startPoint x: 256, startPoint y: 71, endPoint x: 191, endPoint y: 67, distance: 65.6
type input "G&"
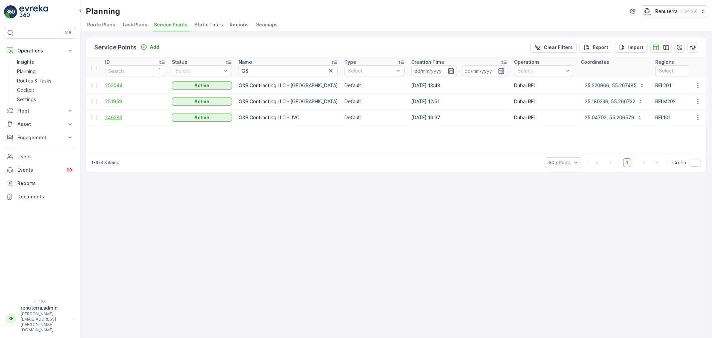
click at [117, 119] on span "246283" at bounding box center [135, 117] width 60 height 7
click at [123, 84] on span "252044" at bounding box center [135, 85] width 60 height 7
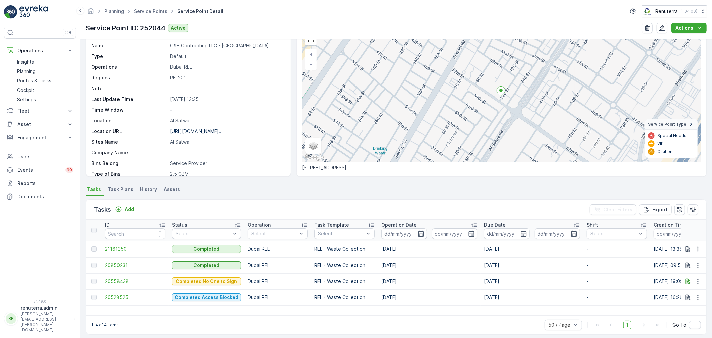
scroll to position [39, 0]
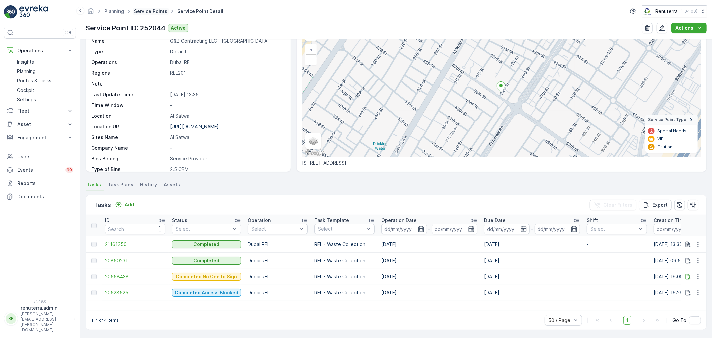
click at [151, 12] on link "Service Points" at bounding box center [150, 11] width 33 height 6
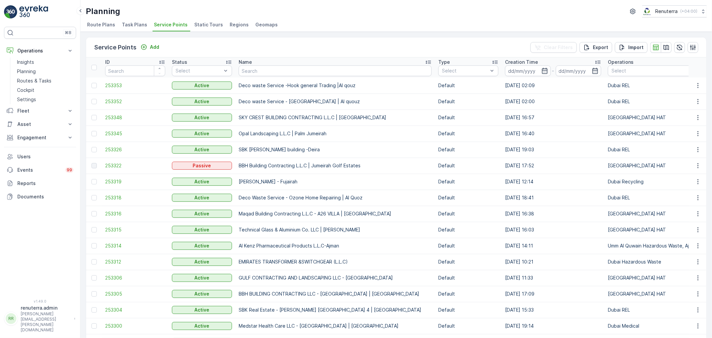
click at [252, 71] on input "text" at bounding box center [335, 70] width 193 height 11
type input "Brother"
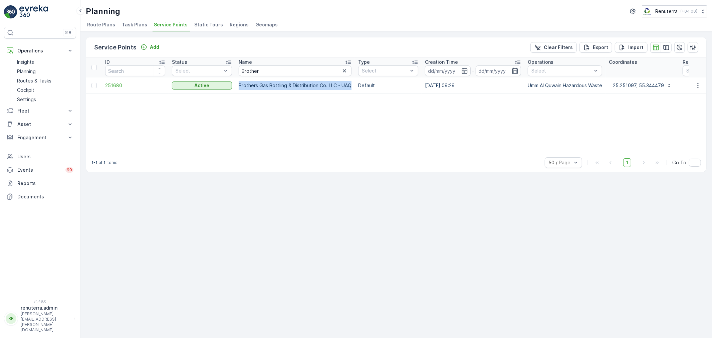
drag, startPoint x: 238, startPoint y: 82, endPoint x: 352, endPoint y: 83, distance: 114.2
click at [352, 83] on td "Brothers Gas Bottling & Distribution Co. LLC - UAQ" at bounding box center [295, 85] width 120 height 16
copy td "Brothers Gas Bottling & Distribution Co. LLC - UAQ"
click at [270, 66] on input "Brother" at bounding box center [295, 70] width 113 height 11
drag, startPoint x: 286, startPoint y: 86, endPoint x: 237, endPoint y: 88, distance: 48.8
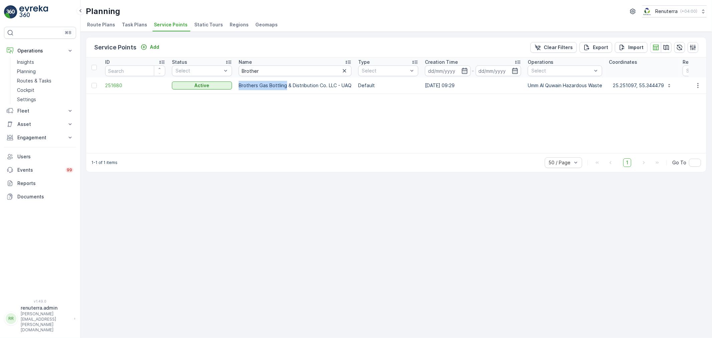
click at [237, 88] on td "Brothers Gas Bottling & Distribution Co. LLC - UAQ" at bounding box center [295, 85] width 120 height 16
copy td "Brothers Gas Bottling"
click at [135, 83] on span "251680" at bounding box center [135, 85] width 60 height 7
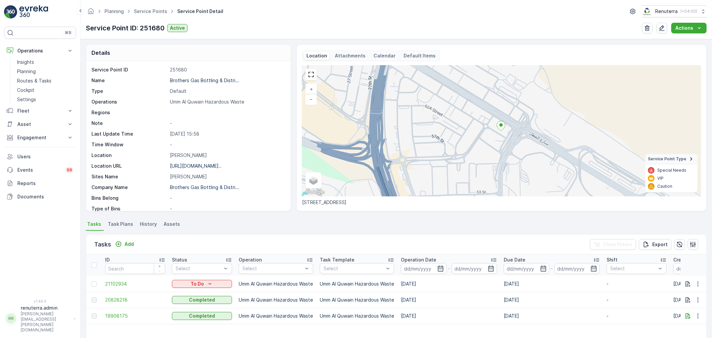
scroll to position [37, 0]
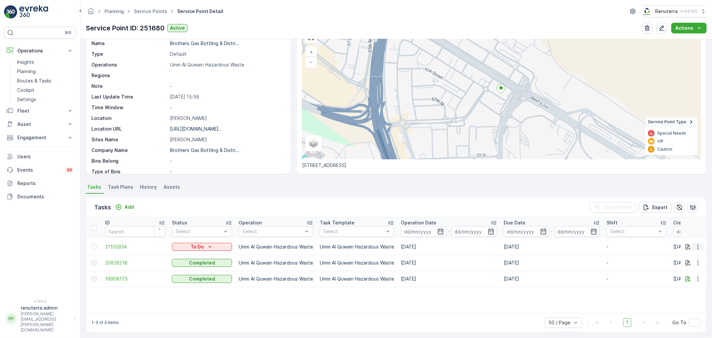
click at [696, 249] on icon "button" at bounding box center [698, 246] width 7 height 7
click at [676, 273] on span "Change Route" at bounding box center [681, 275] width 32 height 7
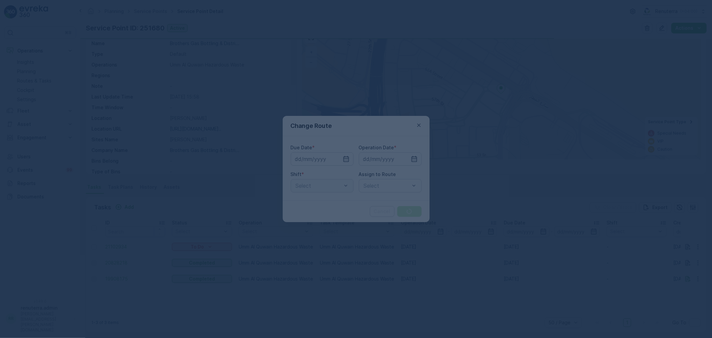
type input "[DATE]"
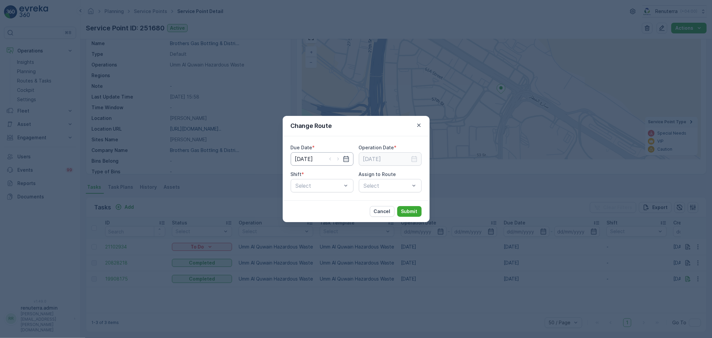
click at [317, 163] on input "[DATE]" at bounding box center [322, 158] width 63 height 13
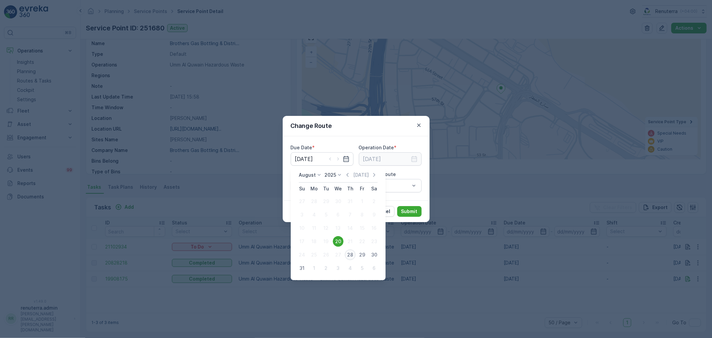
click at [352, 257] on div "28" at bounding box center [350, 254] width 11 height 11
type input "[DATE]"
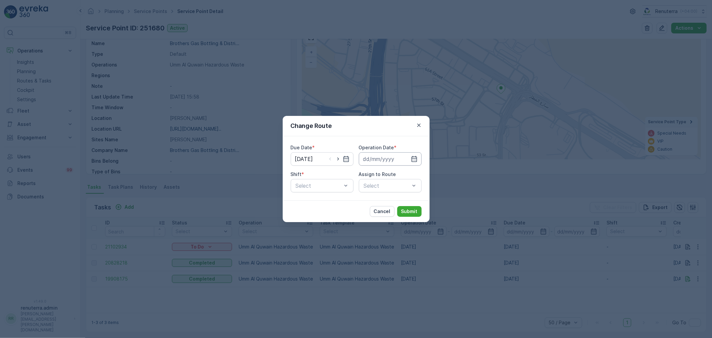
click at [376, 159] on input at bounding box center [390, 158] width 63 height 13
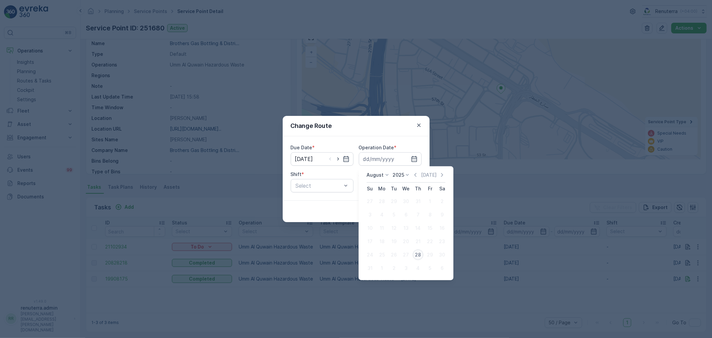
click at [416, 253] on div "28" at bounding box center [418, 254] width 11 height 11
type input "[DATE]"
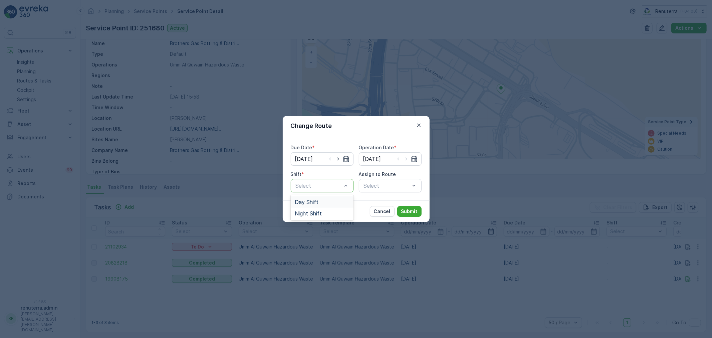
drag, startPoint x: 331, startPoint y: 201, endPoint x: 343, endPoint y: 197, distance: 11.9
click at [331, 201] on div "Day Shift" at bounding box center [322, 202] width 55 height 6
click at [380, 187] on div "Select" at bounding box center [390, 185] width 63 height 13
click at [385, 185] on div at bounding box center [386, 186] width 47 height 6
click at [390, 205] on span "UHAZ101 (Dispatched) - A92059 UAQ" at bounding box center [390, 208] width 55 height 18
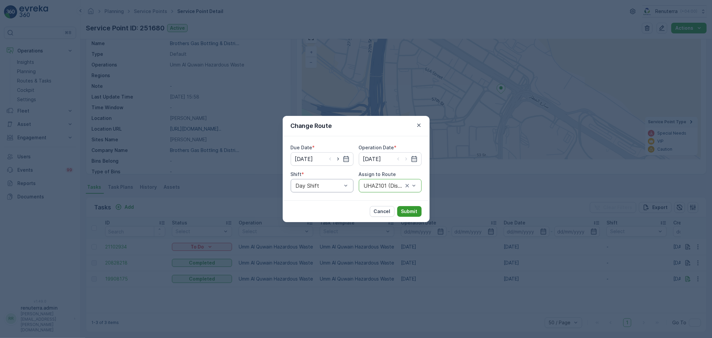
click at [408, 211] on p "Submit" at bounding box center [409, 211] width 16 height 7
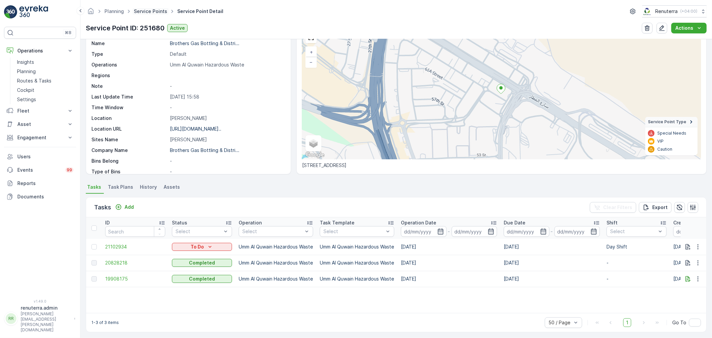
click at [163, 12] on link "Service Points" at bounding box center [150, 11] width 33 height 6
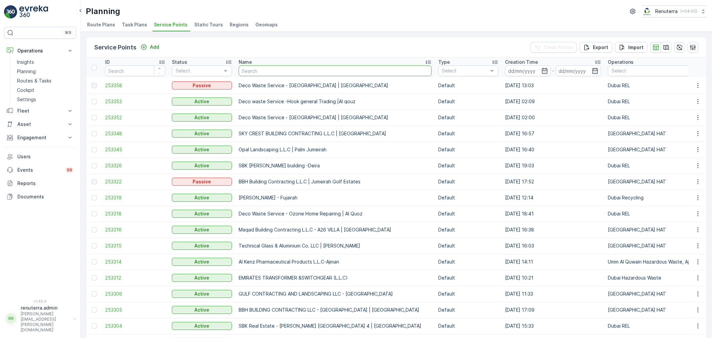
click at [268, 72] on input "text" at bounding box center [335, 70] width 193 height 11
type input "high"
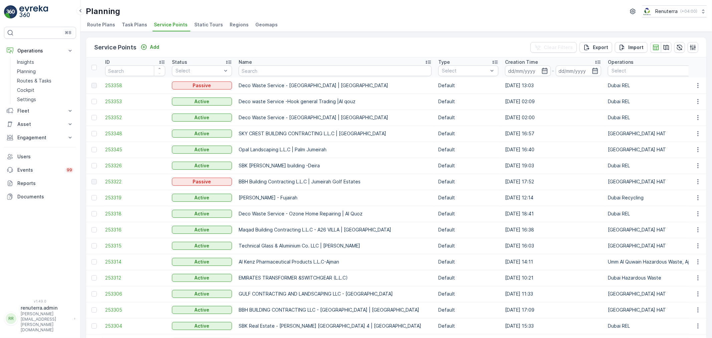
click at [254, 67] on input "text" at bounding box center [335, 70] width 193 height 11
type input "high"
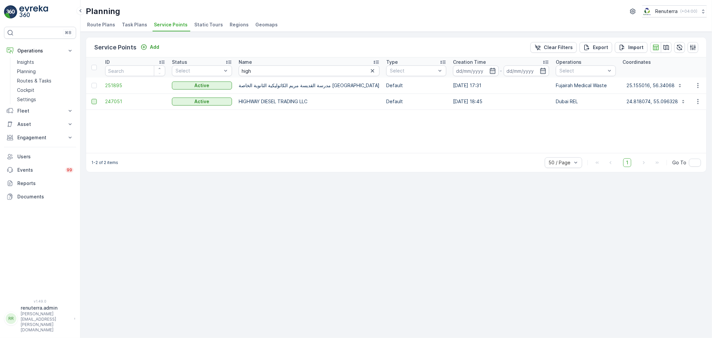
click at [96, 101] on div at bounding box center [94, 101] width 5 height 5
click at [92, 99] on input "checkbox" at bounding box center [92, 99] width 0 height 0
click at [123, 102] on span "247051" at bounding box center [135, 101] width 60 height 7
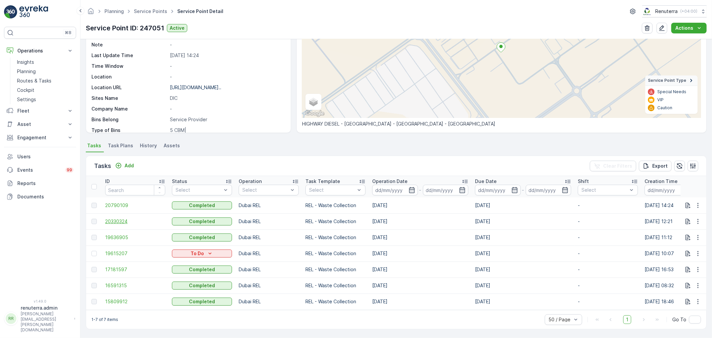
scroll to position [81, 0]
click at [135, 162] on button "Add" at bounding box center [125, 166] width 24 height 8
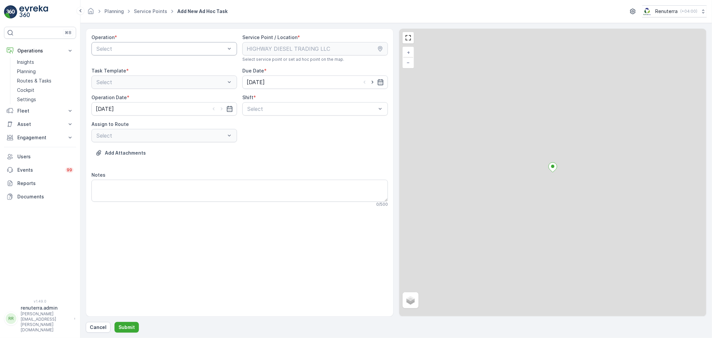
click at [112, 51] on div at bounding box center [161, 49] width 130 height 6
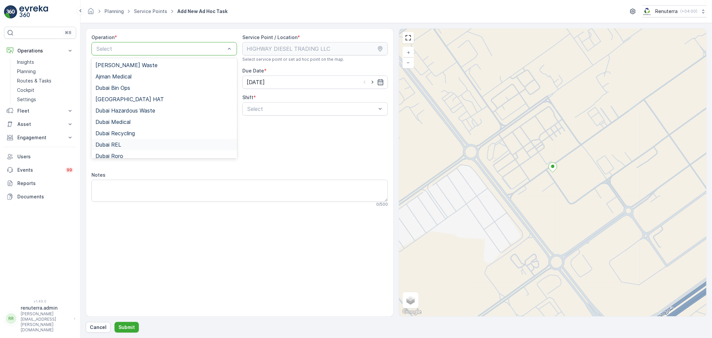
click at [120, 143] on span "Dubai REL" at bounding box center [109, 145] width 26 height 6
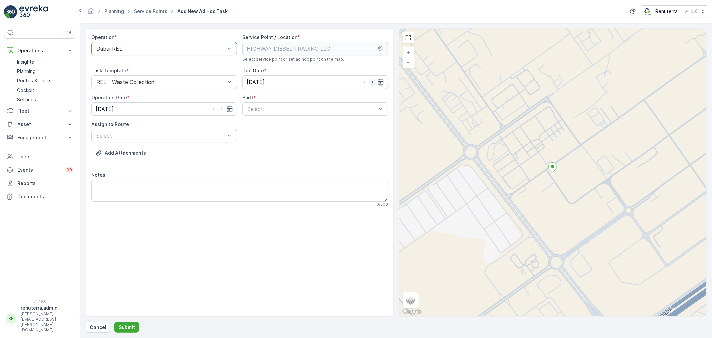
click at [369, 82] on icon "button" at bounding box center [372, 82] width 7 height 7
type input "[DATE]"
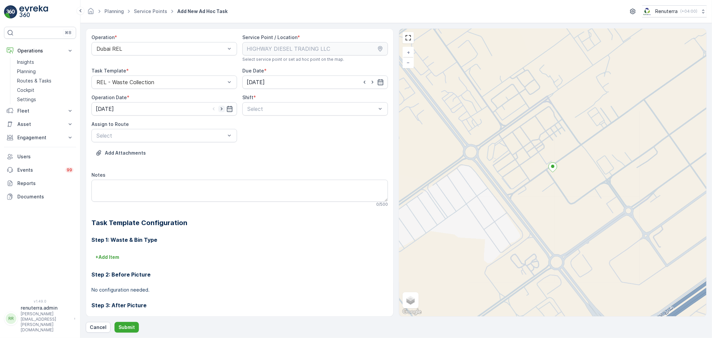
click at [222, 107] on icon "button" at bounding box center [221, 109] width 7 height 7
type input "[DATE]"
click at [275, 113] on div "Select" at bounding box center [315, 108] width 146 height 13
type input "0"
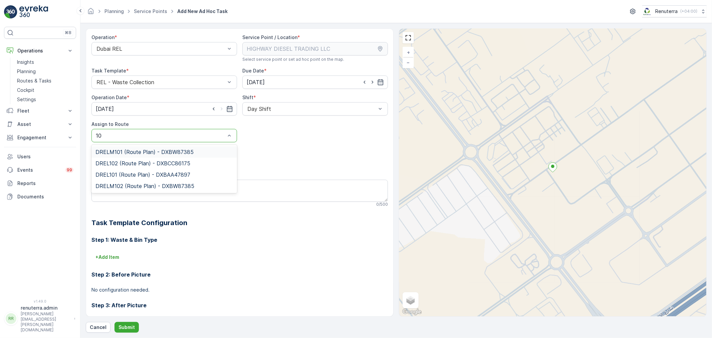
type input "101"
click at [132, 161] on span "DREL101 (Route Plan) - DXBAA47897" at bounding box center [143, 163] width 95 height 6
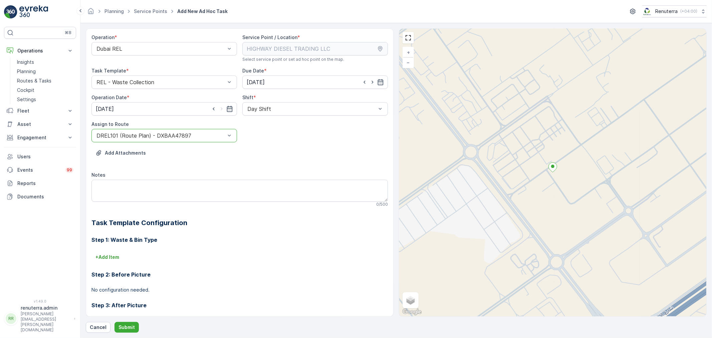
click at [134, 321] on div "Operation * Dubai REL Service Point / Location * Select service point or set ad…" at bounding box center [396, 180] width 621 height 304
click at [134, 325] on p "Submit" at bounding box center [127, 327] width 16 height 7
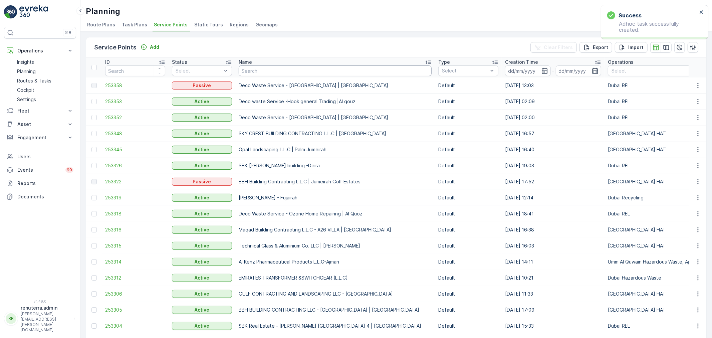
click at [267, 69] on input "text" at bounding box center [335, 70] width 193 height 11
type input "KHK"
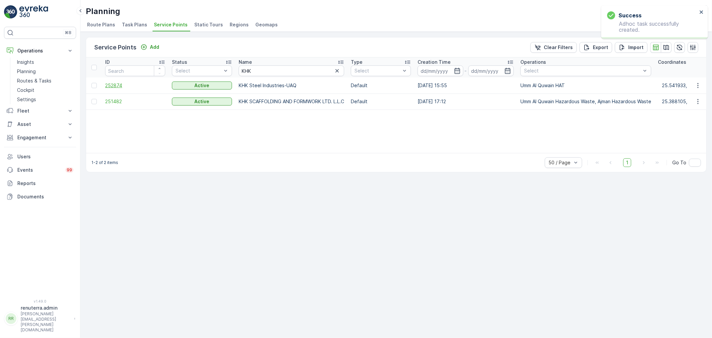
click at [145, 84] on span "252874" at bounding box center [135, 85] width 60 height 7
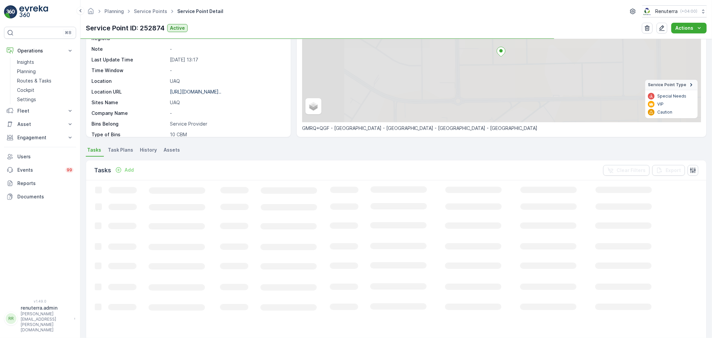
scroll to position [74, 0]
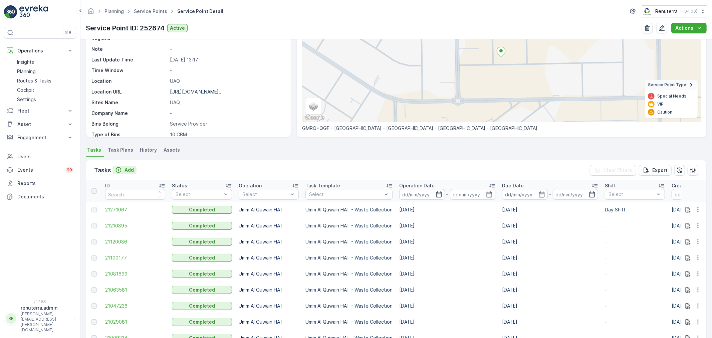
click at [129, 168] on p "Add" at bounding box center [129, 170] width 9 height 7
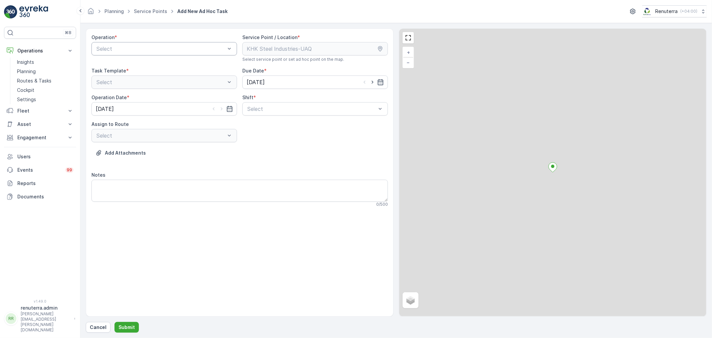
click at [146, 50] on div at bounding box center [161, 49] width 130 height 6
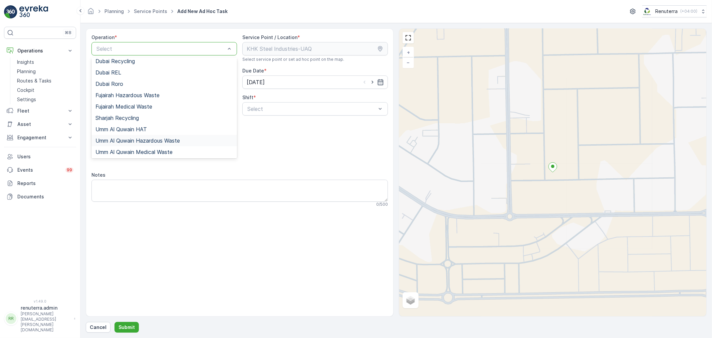
scroll to position [72, 0]
drag, startPoint x: 142, startPoint y: 131, endPoint x: 166, endPoint y: 130, distance: 24.7
click at [142, 130] on span "Umm Al Quwain HAT" at bounding box center [121, 129] width 51 height 6
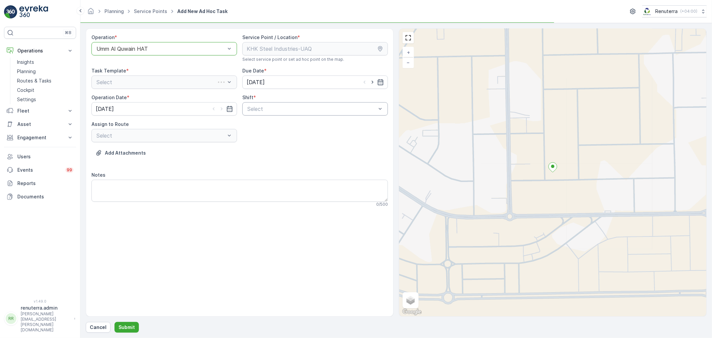
click at [272, 111] on div at bounding box center [312, 109] width 130 height 6
click at [266, 128] on span "Day Shift" at bounding box center [258, 125] width 24 height 6
click at [224, 137] on div at bounding box center [161, 136] width 130 height 6
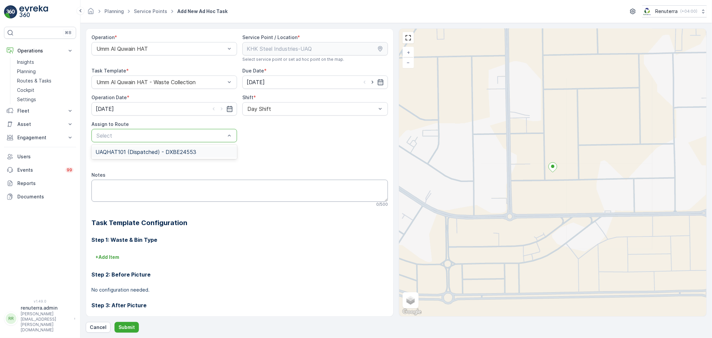
drag, startPoint x: 184, startPoint y: 148, endPoint x: 174, endPoint y: 192, distance: 44.9
click at [183, 148] on div "UAQHAT101 (Dispatched) - DXBE24553" at bounding box center [165, 151] width 146 height 11
click at [135, 329] on button "Submit" at bounding box center [127, 327] width 24 height 11
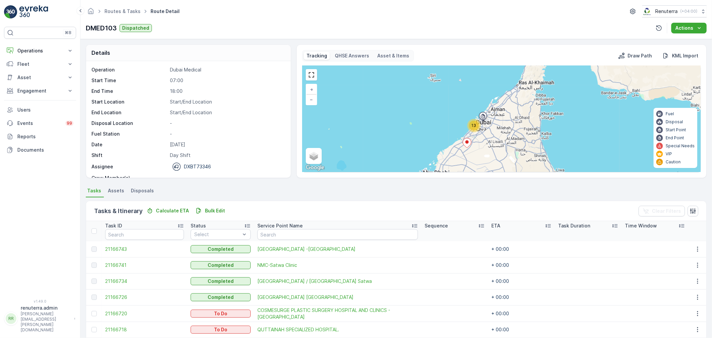
click at [123, 7] on ul "Routes & Tasks" at bounding box center [126, 12] width 46 height 10
click at [125, 11] on link "Routes & Tasks" at bounding box center [123, 11] width 36 height 6
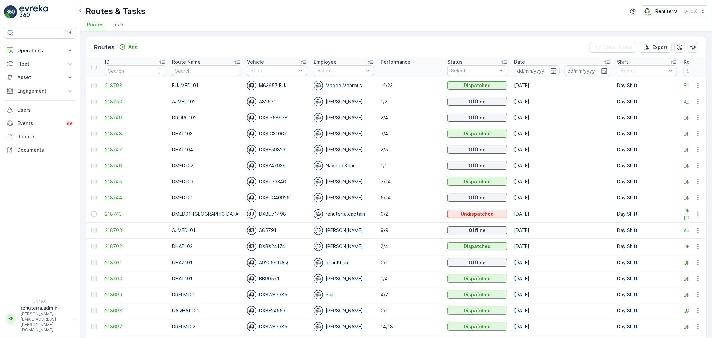
click at [208, 71] on input "text" at bounding box center [206, 70] width 68 height 11
type input "DREL"
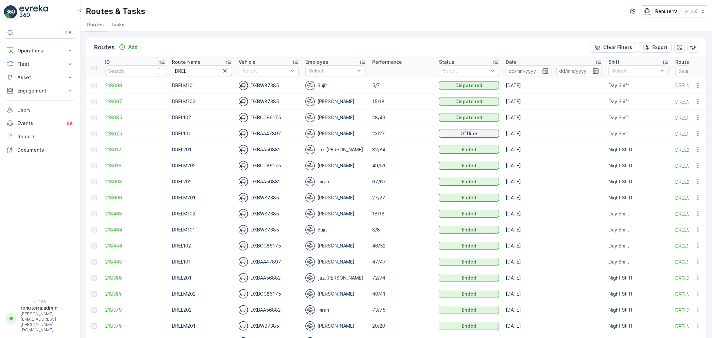
click at [114, 134] on span "218675" at bounding box center [135, 133] width 60 height 7
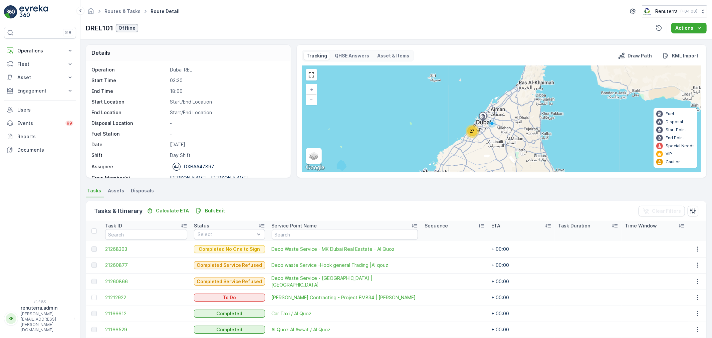
click at [475, 130] on div "27" at bounding box center [473, 131] width 10 height 10
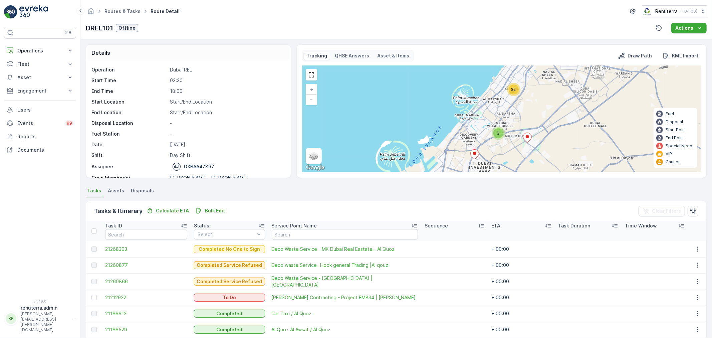
click at [494, 136] on div "3" at bounding box center [499, 133] width 10 height 10
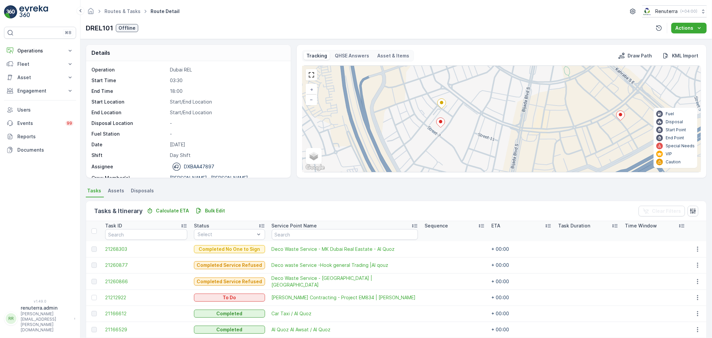
drag, startPoint x: 530, startPoint y: 145, endPoint x: 503, endPoint y: 119, distance: 37.5
click at [503, 119] on div "2 2 + − Satellite Roadmap Terrain Hybrid Leaflet Keyboard shortcuts Map Data Ma…" at bounding box center [502, 119] width 398 height 106
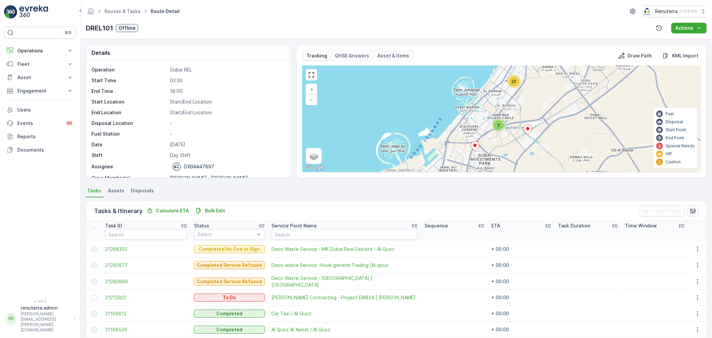
drag, startPoint x: 516, startPoint y: 151, endPoint x: 512, endPoint y: 133, distance: 18.1
click at [512, 134] on div "3 22 + − Satellite Roadmap Terrain Hybrid Leaflet Keyboard shortcuts Map Data M…" at bounding box center [502, 119] width 398 height 106
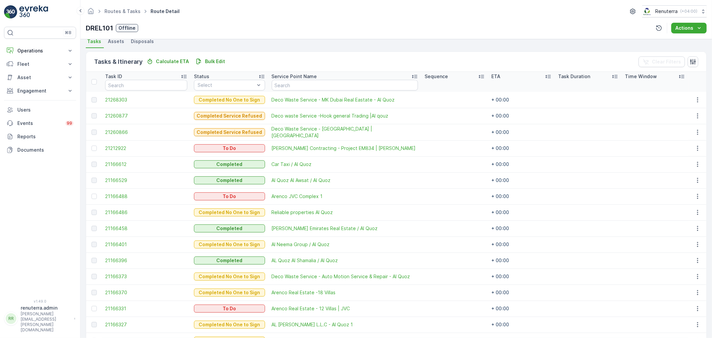
scroll to position [148, 0]
click at [117, 9] on link "Routes & Tasks" at bounding box center [123, 11] width 36 height 6
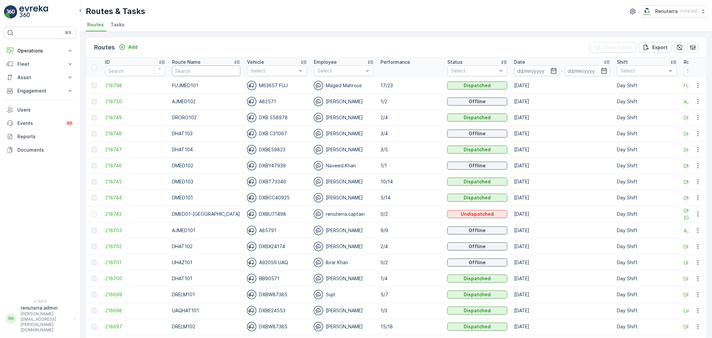
click at [176, 69] on input "text" at bounding box center [206, 70] width 68 height 11
type input "DROR"
